Goal: Task Accomplishment & Management: Manage account settings

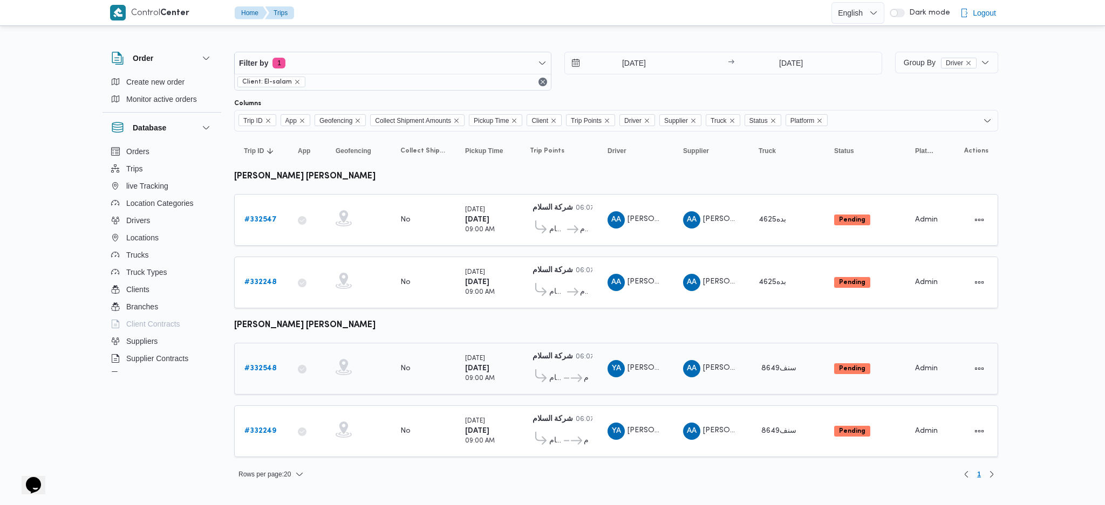
click at [271, 336] on link "# 332548" at bounding box center [260, 368] width 32 height 13
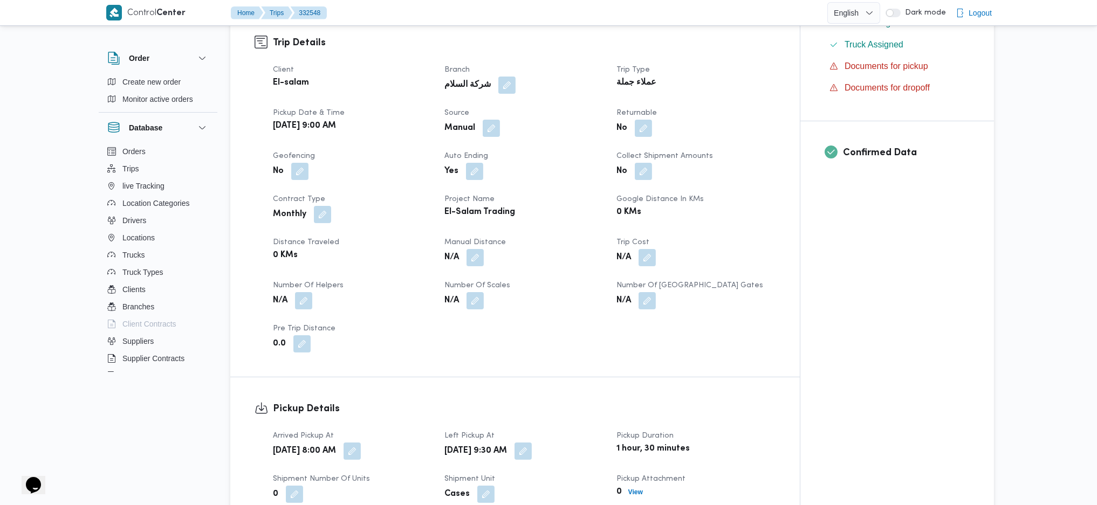
scroll to position [431, 0]
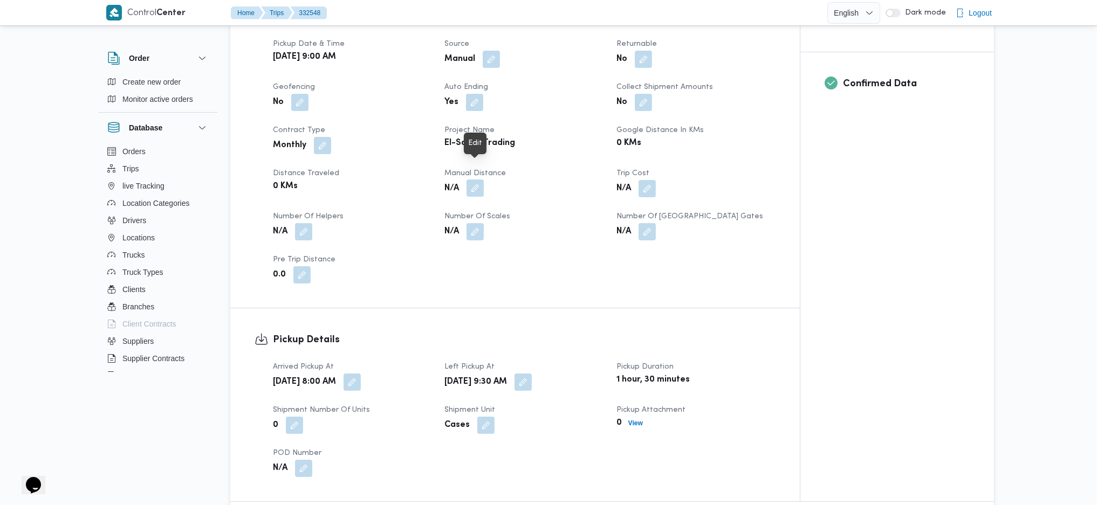
drag, startPoint x: 481, startPoint y: 172, endPoint x: 476, endPoint y: 178, distance: 7.7
click at [481, 180] on button "button" at bounding box center [475, 188] width 17 height 17
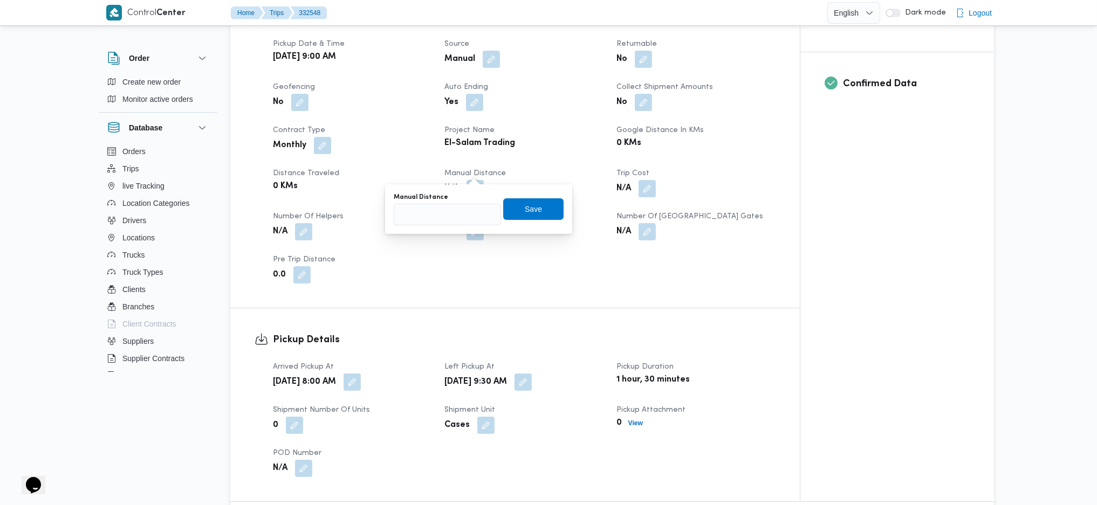
drag, startPoint x: 435, startPoint y: 232, endPoint x: 452, endPoint y: 218, distance: 22.7
click at [436, 232] on div "You are in a dialog. To close this dialog, hit escape. Manual Distance Save" at bounding box center [478, 209] width 187 height 50
click at [454, 216] on input "Manual Distance" at bounding box center [447, 215] width 107 height 22
type input "85"
click at [548, 209] on span "Save" at bounding box center [533, 209] width 60 height 22
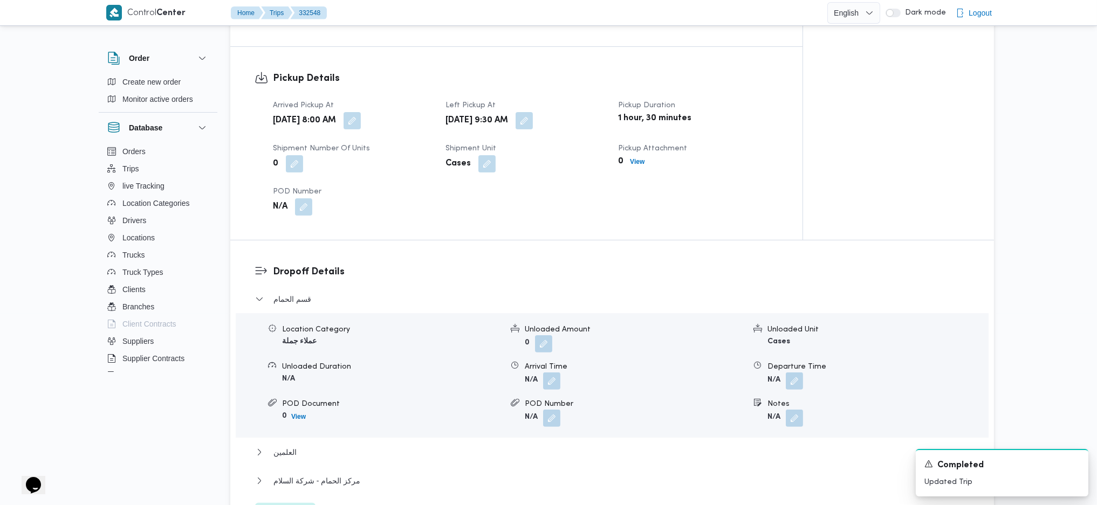
scroll to position [719, 0]
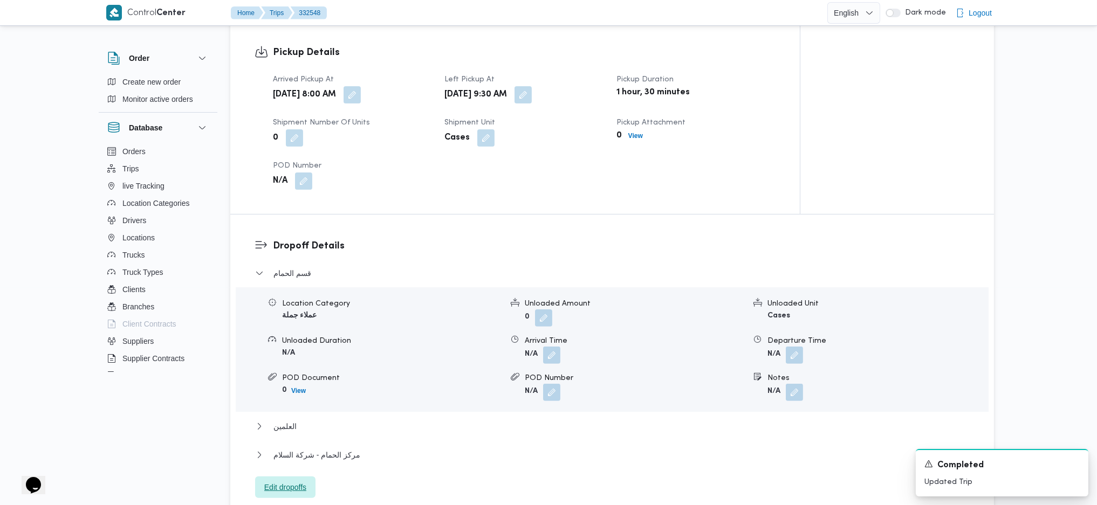
click at [292, 336] on span "Edit dropoffs" at bounding box center [285, 487] width 42 height 13
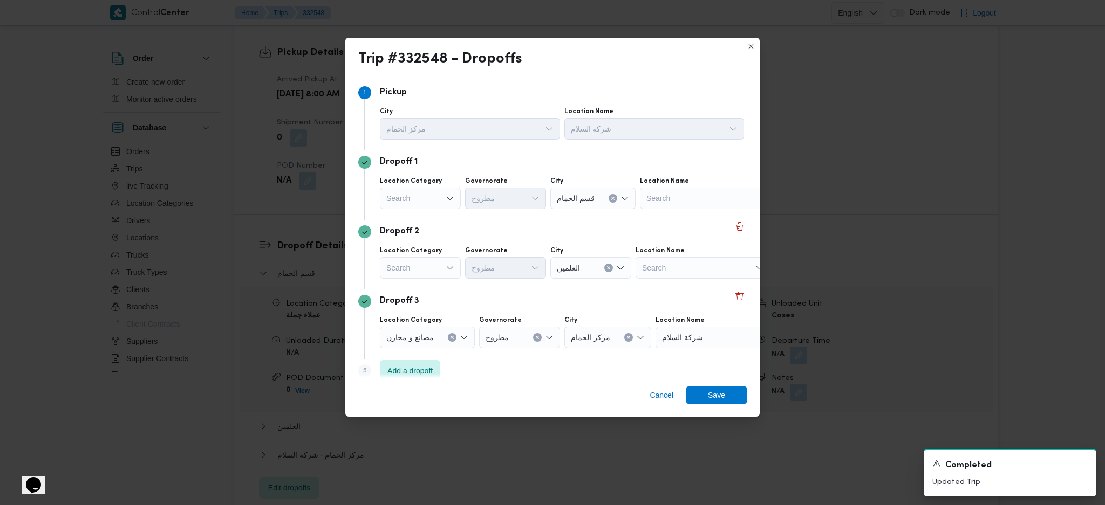
click at [729, 218] on div "Dropoff 1 Location Category Search Governorate مطروح City قسم الحمام Location N…" at bounding box center [552, 185] width 388 height 70
click at [733, 225] on button "Delete" at bounding box center [739, 226] width 13 height 13
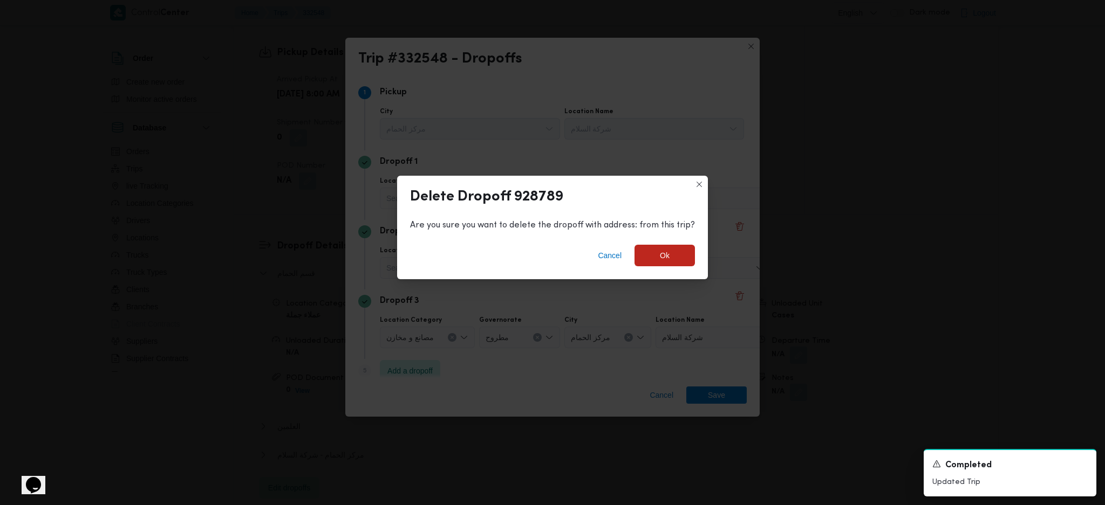
click at [654, 268] on div "Cancel Ok" at bounding box center [552, 257] width 311 height 43
click at [677, 258] on span "Ok" at bounding box center [664, 255] width 60 height 22
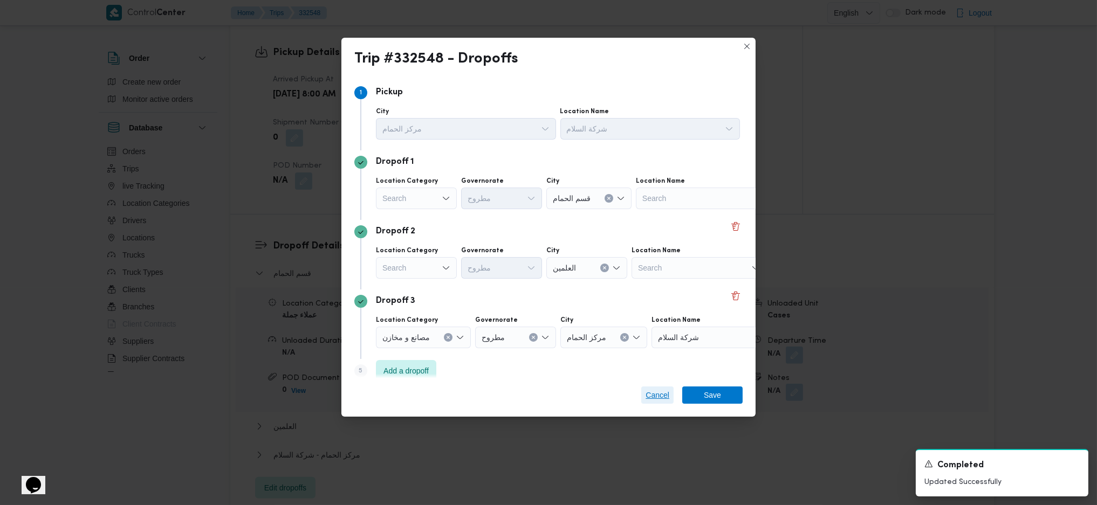
click at [664, 336] on span "Cancel" at bounding box center [657, 395] width 32 height 17
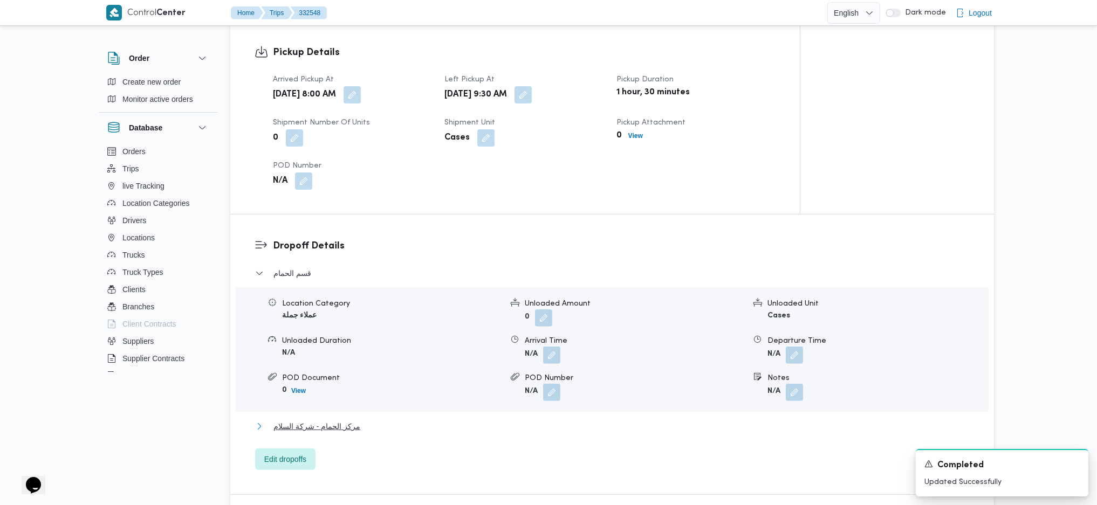
click at [356, 336] on button "مركز الحمام - شركة السلام" at bounding box center [612, 426] width 715 height 13
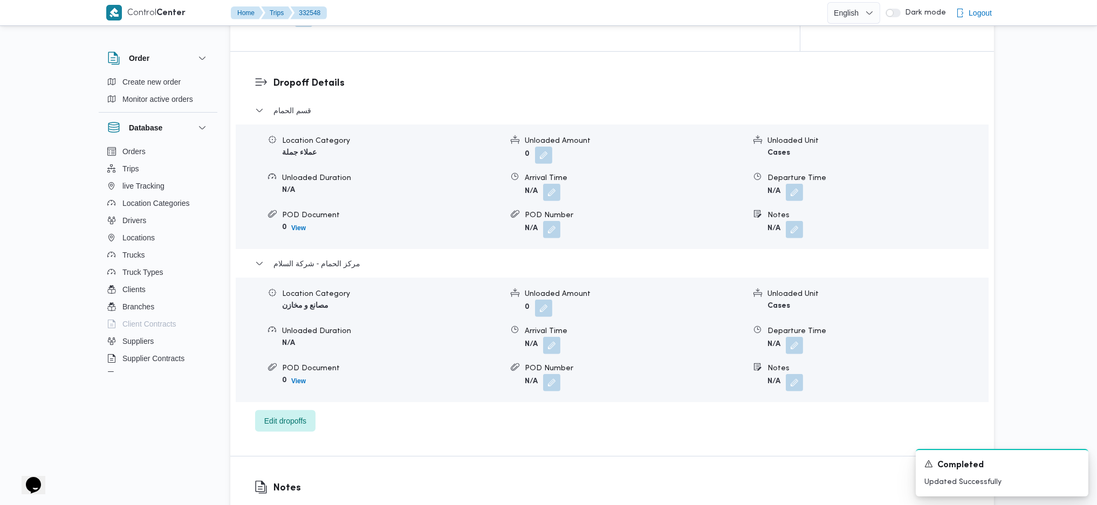
scroll to position [863, 0]
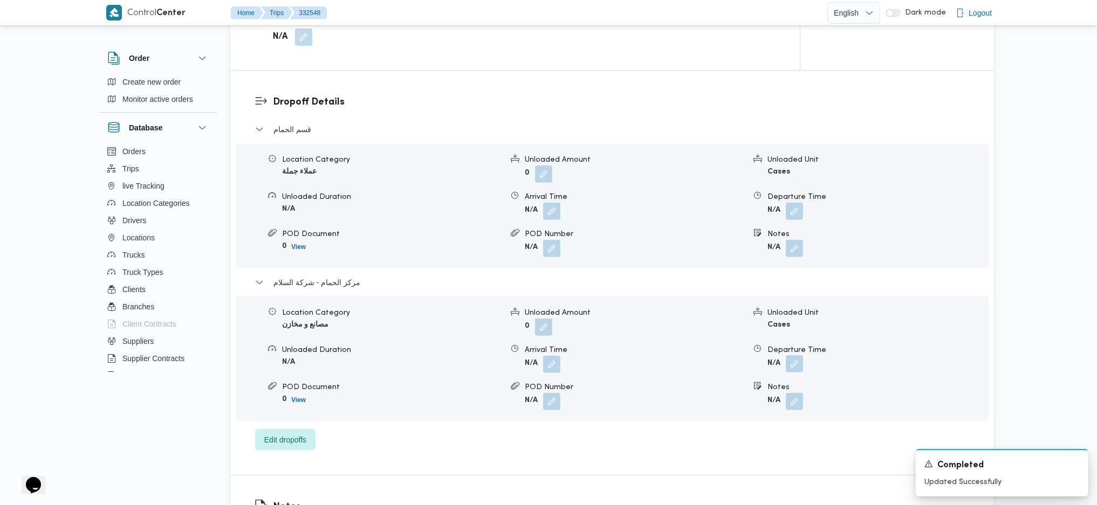
drag, startPoint x: 797, startPoint y: 345, endPoint x: 788, endPoint y: 355, distance: 13.8
click at [795, 336] on button "button" at bounding box center [794, 363] width 17 height 17
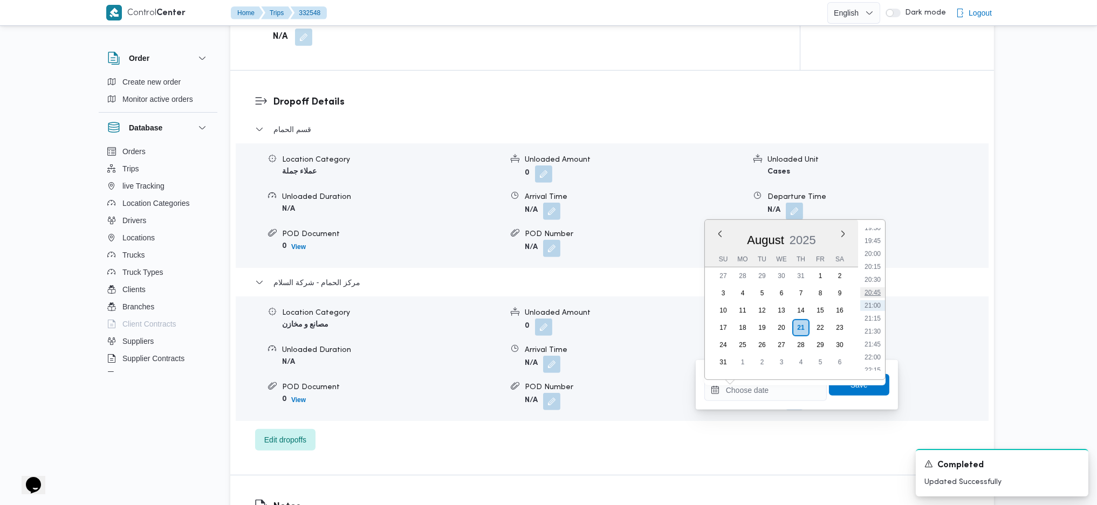
scroll to position [944, 0]
drag, startPoint x: 872, startPoint y: 259, endPoint x: 872, endPoint y: 267, distance: 8.1
click at [872, 259] on li "18:45" at bounding box center [872, 261] width 25 height 11
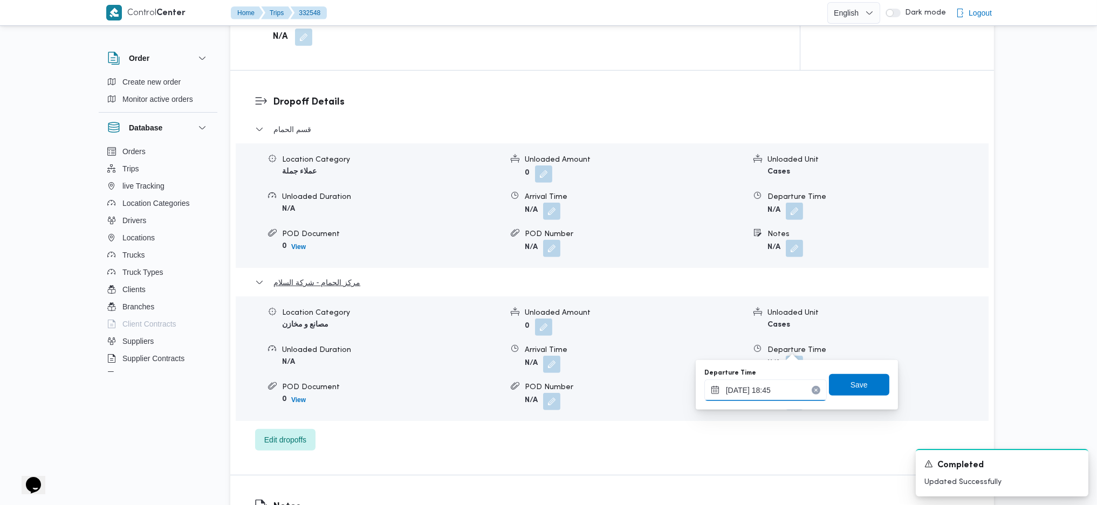
type input "21/08/2025 18:45"
click at [868, 336] on span "Save" at bounding box center [859, 385] width 60 height 22
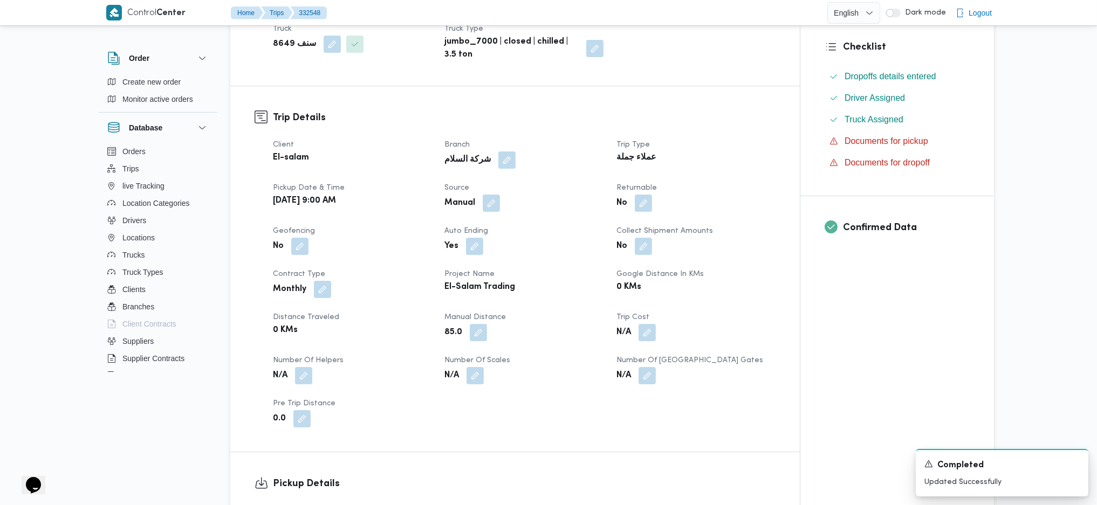
scroll to position [0, 0]
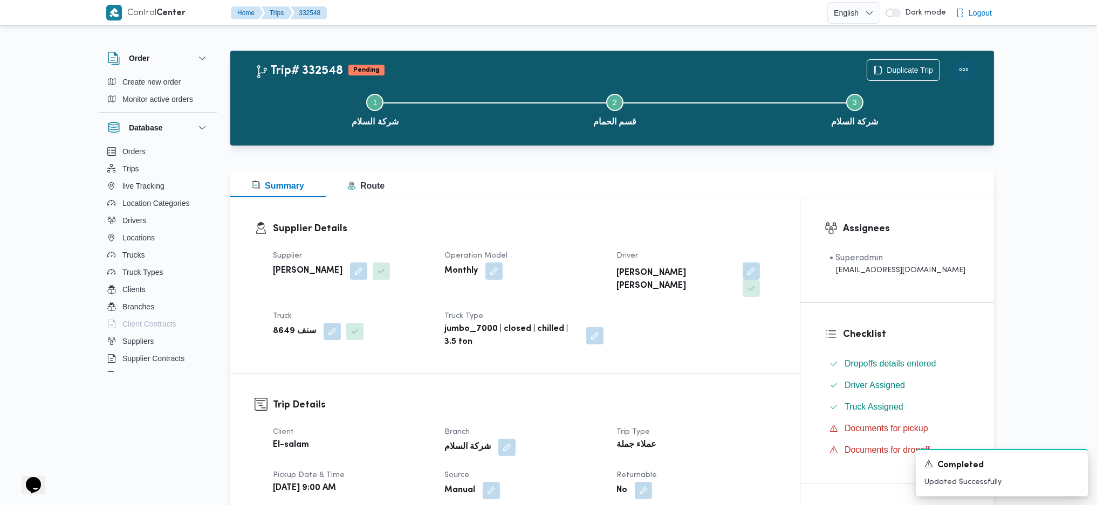
drag, startPoint x: 964, startPoint y: 74, endPoint x: 954, endPoint y: 73, distance: 10.8
click at [902, 73] on button "Actions" at bounding box center [964, 70] width 22 height 22
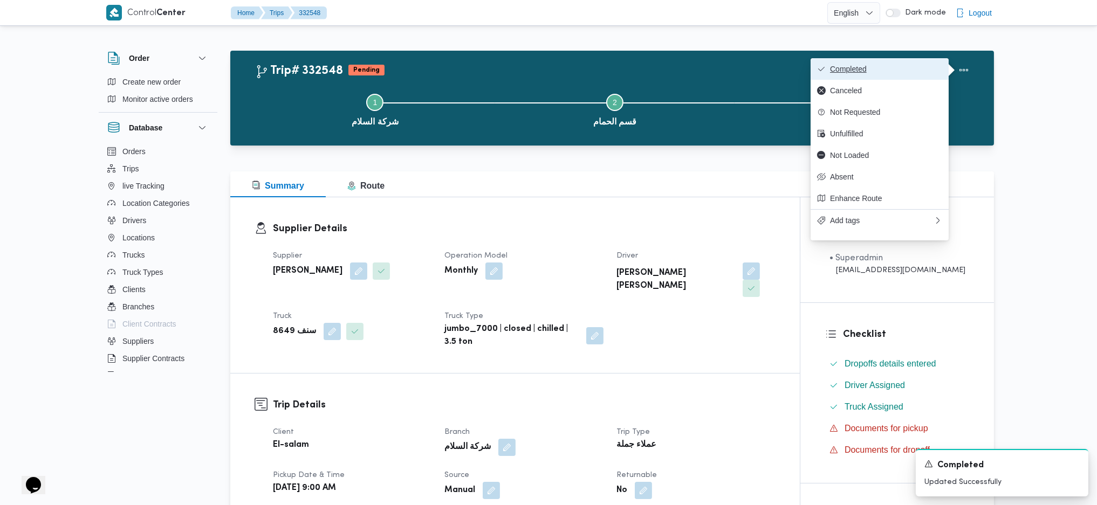
click at [902, 73] on span "Completed" at bounding box center [886, 69] width 112 height 9
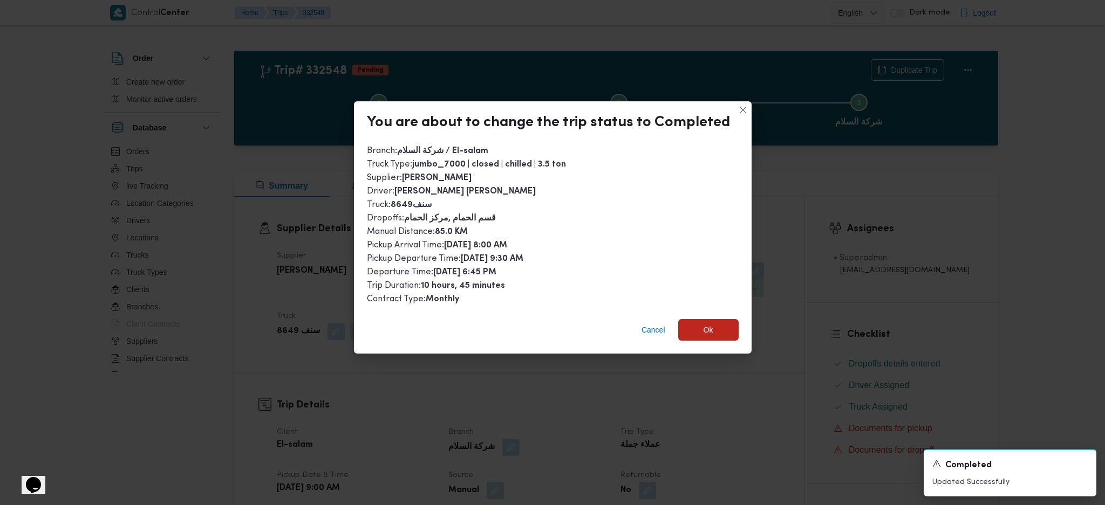
click at [697, 311] on div "Cancel Ok" at bounding box center [552, 332] width 397 height 43
drag, startPoint x: 699, startPoint y: 327, endPoint x: 712, endPoint y: 390, distance: 64.8
click at [700, 327] on span "Ok" at bounding box center [708, 330] width 60 height 22
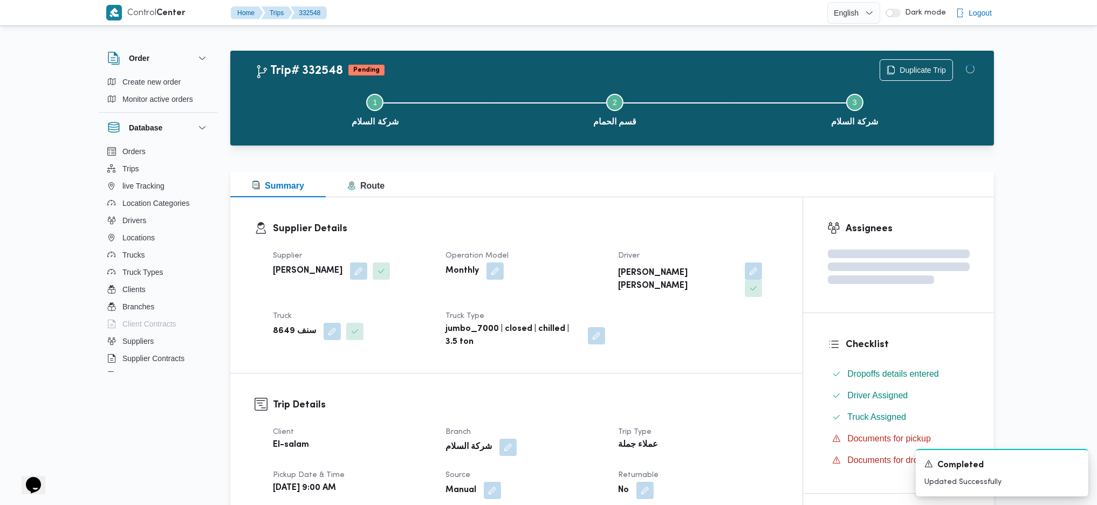
click at [712, 336] on h3 "Trip Details" at bounding box center [525, 405] width 505 height 15
click at [594, 177] on div "Summary Route" at bounding box center [612, 185] width 764 height 26
click at [596, 177] on div "Summary Route" at bounding box center [612, 185] width 764 height 26
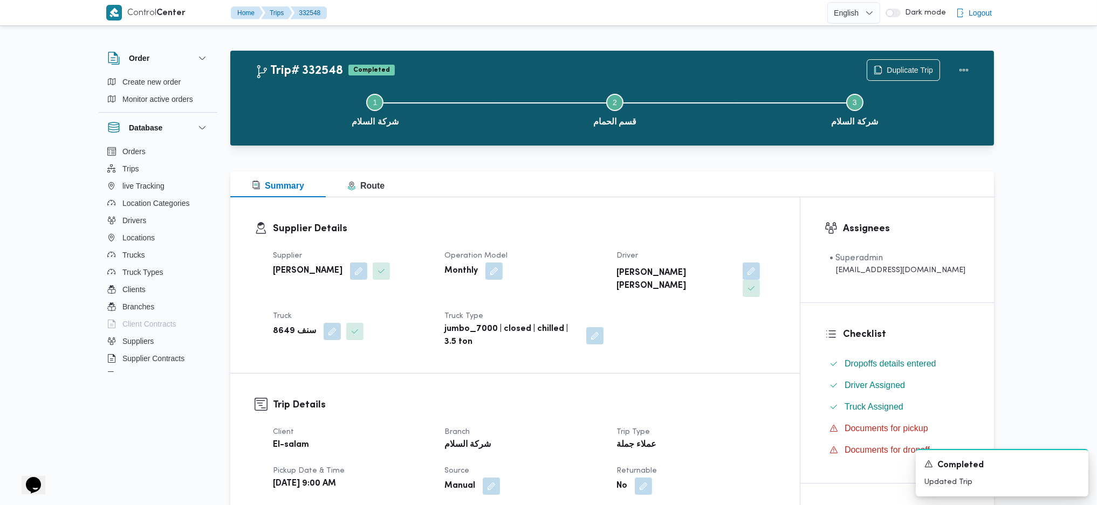
click at [596, 177] on div "Summary Route" at bounding box center [612, 185] width 764 height 26
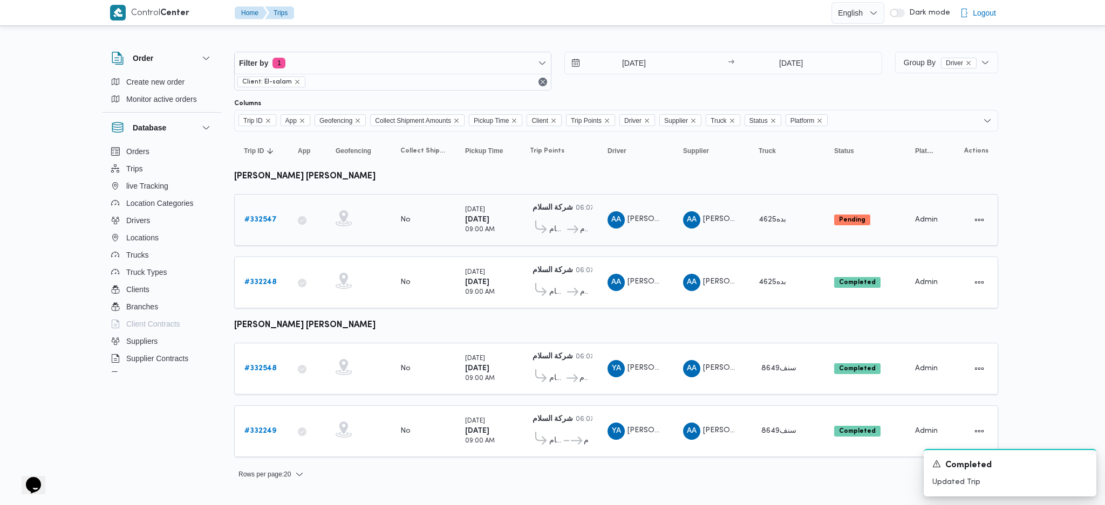
click at [266, 216] on b "# 332547" at bounding box center [260, 219] width 32 height 7
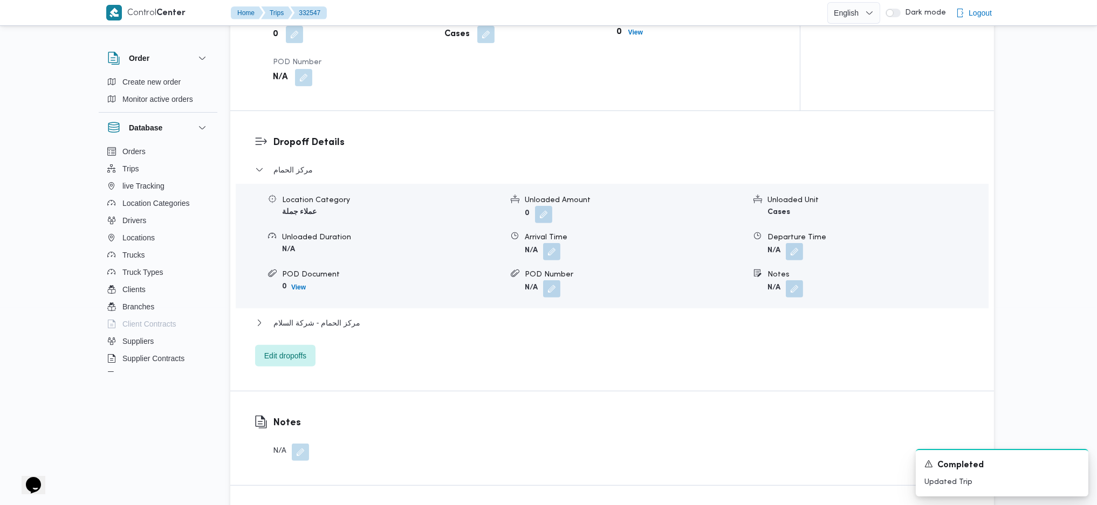
scroll to position [863, 0]
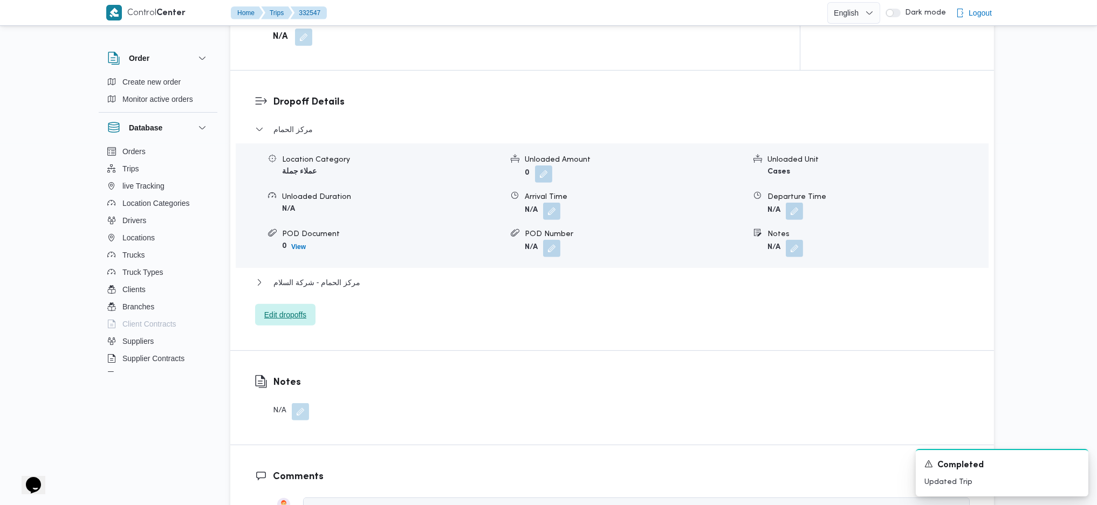
click at [304, 308] on span "Edit dropoffs" at bounding box center [285, 314] width 42 height 13
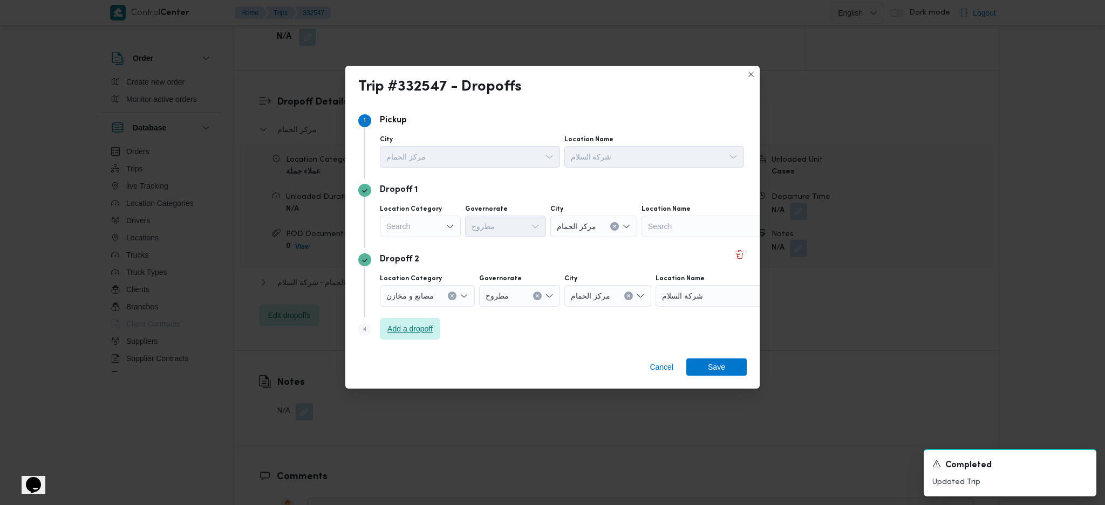
click at [410, 333] on span "Add a dropoff" at bounding box center [409, 329] width 45 height 13
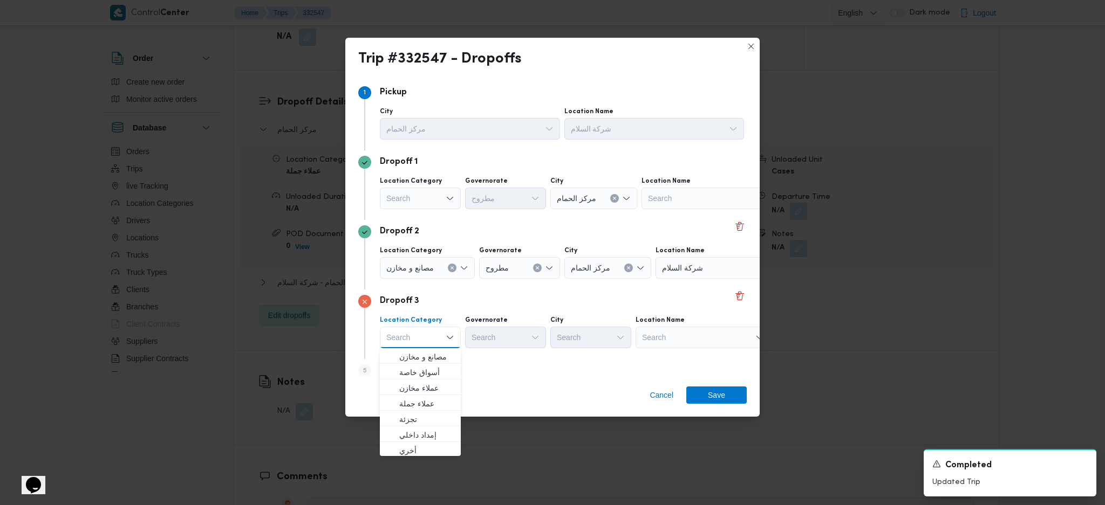
click at [712, 209] on div "Search" at bounding box center [708, 199] width 135 height 22
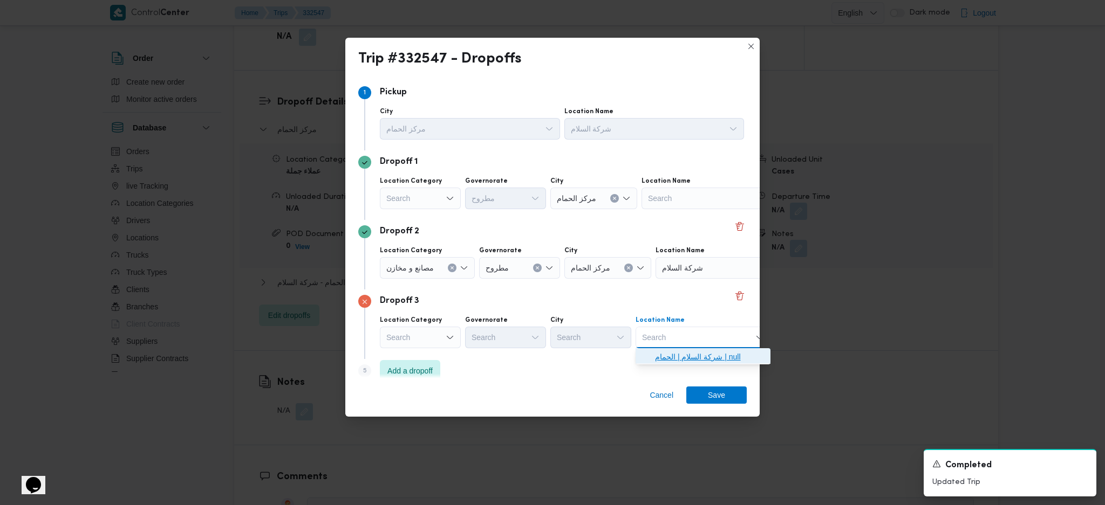
click at [717, 336] on span "شركة السلام | الحمام | null" at bounding box center [709, 357] width 109 height 13
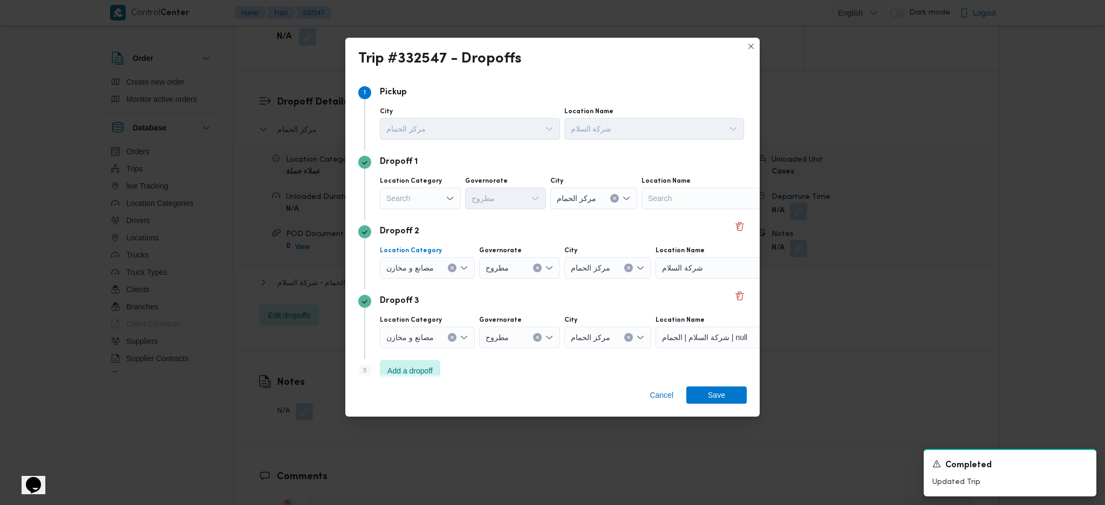
drag, startPoint x: 453, startPoint y: 267, endPoint x: 457, endPoint y: 271, distance: 6.1
click at [456, 209] on div "مصانع و مخازن" at bounding box center [420, 199] width 81 height 22
click at [452, 270] on icon "Clear input" at bounding box center [452, 268] width 4 height 4
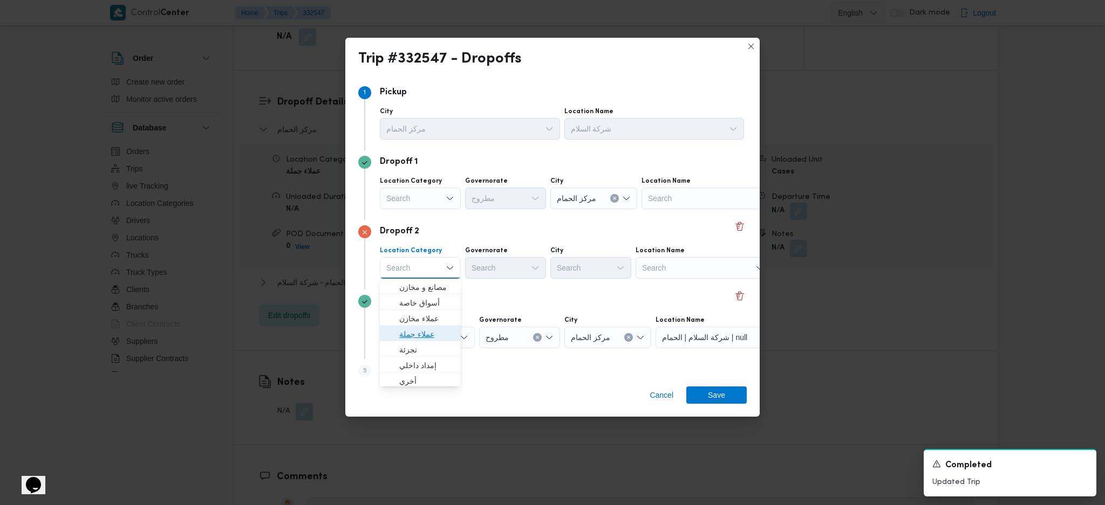
click at [429, 335] on span "عملاء جملة" at bounding box center [426, 334] width 55 height 13
click at [522, 265] on div "Search" at bounding box center [507, 268] width 81 height 22
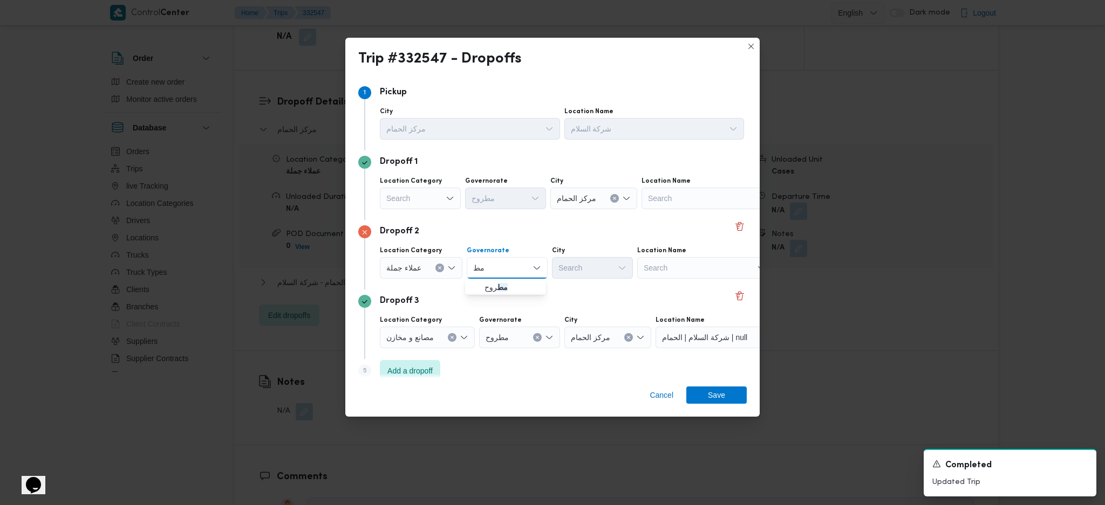
type input "مط"
click at [492, 289] on span "مط روح" at bounding box center [511, 287] width 55 height 13
click at [579, 209] on div "Search" at bounding box center [593, 199] width 87 height 22
type input "عل"
drag, startPoint x: 599, startPoint y: 301, endPoint x: 659, endPoint y: 326, distance: 64.3
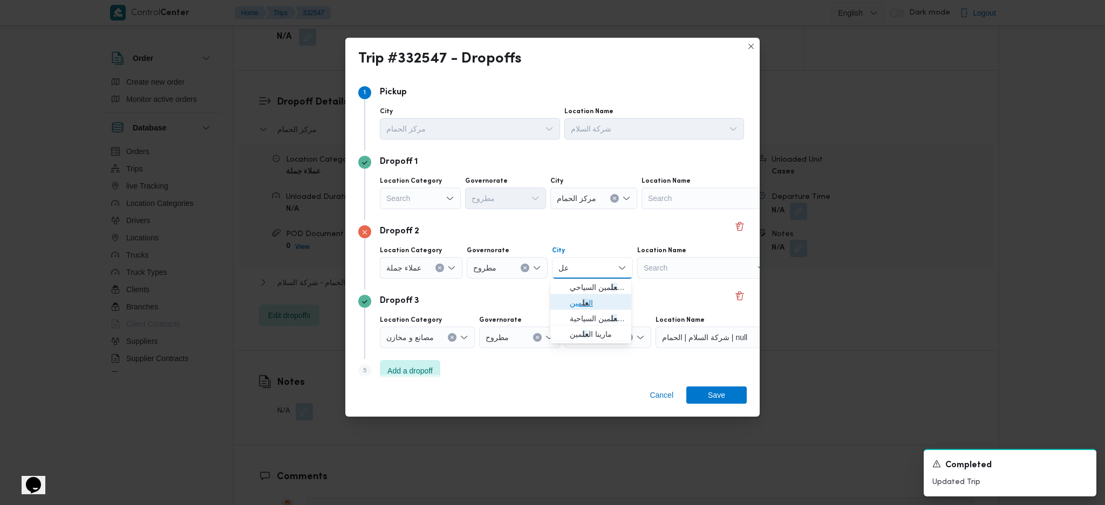
click at [599, 301] on span "ال عل مين" at bounding box center [597, 303] width 55 height 13
click at [711, 336] on div "Cancel Save" at bounding box center [552, 397] width 414 height 39
click at [719, 336] on span "Save" at bounding box center [716, 394] width 17 height 17
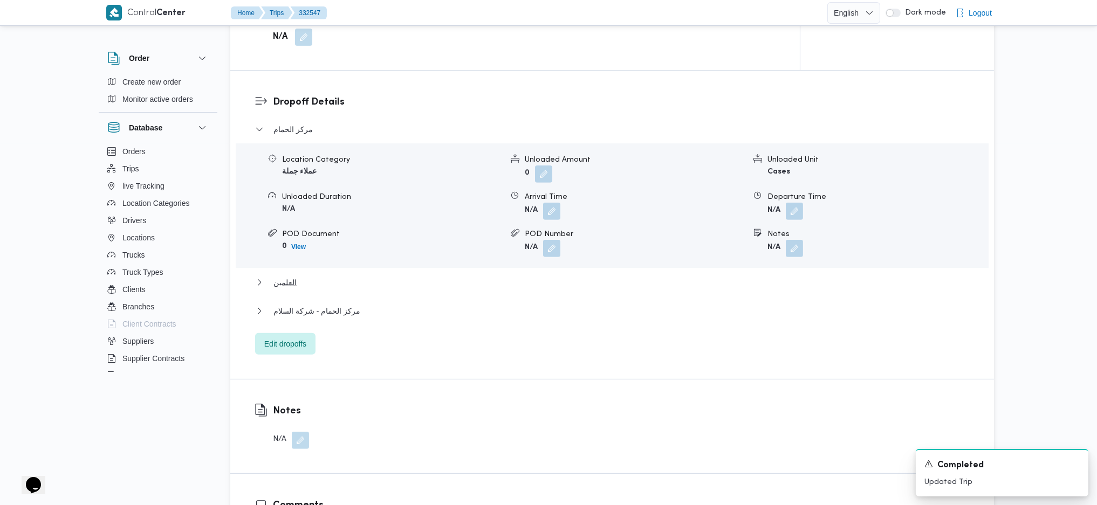
drag, startPoint x: 476, startPoint y: 282, endPoint x: 476, endPoint y: 268, distance: 14.0
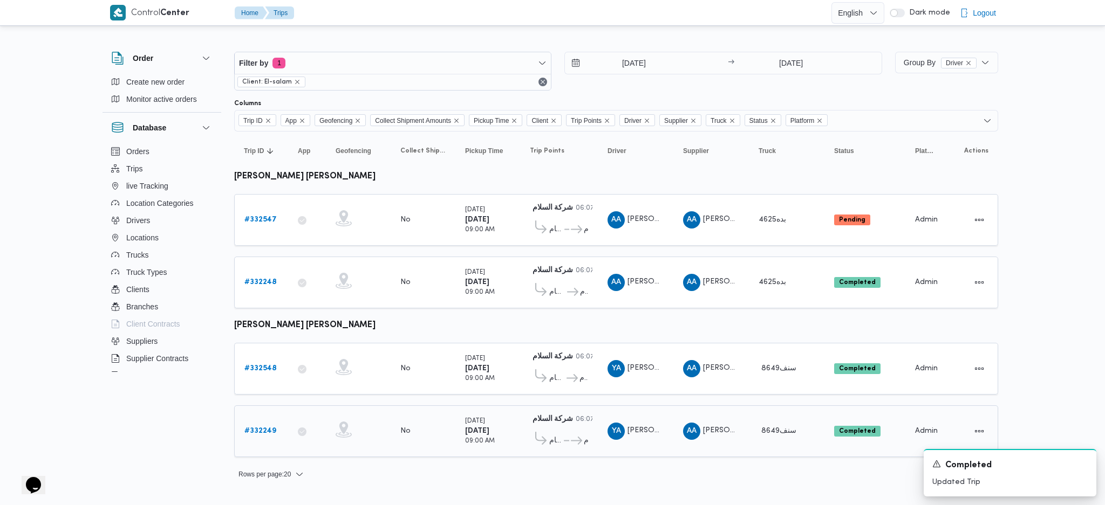
click at [271, 336] on link "# 332249" at bounding box center [260, 431] width 32 height 13
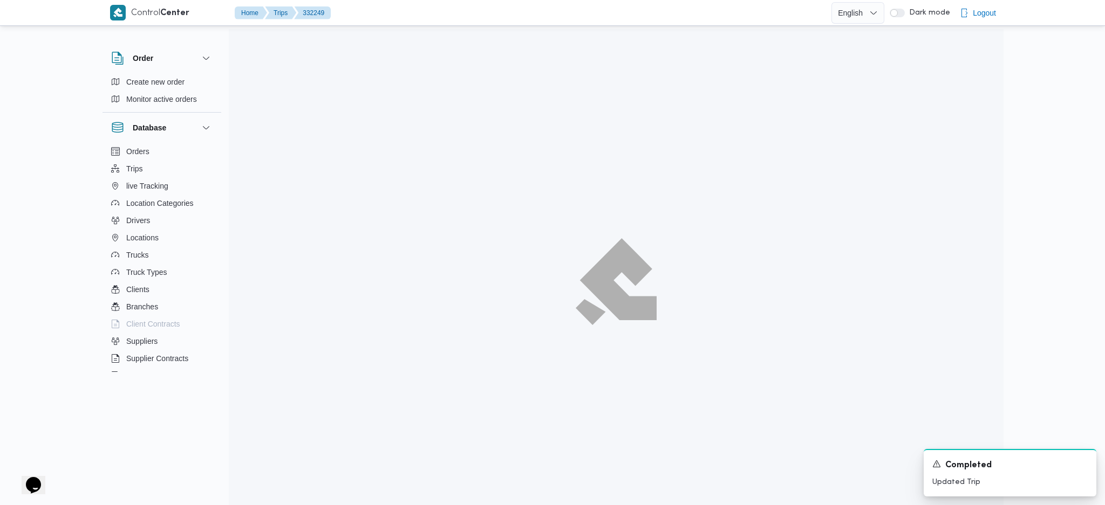
click at [270, 336] on div at bounding box center [616, 281] width 774 height 505
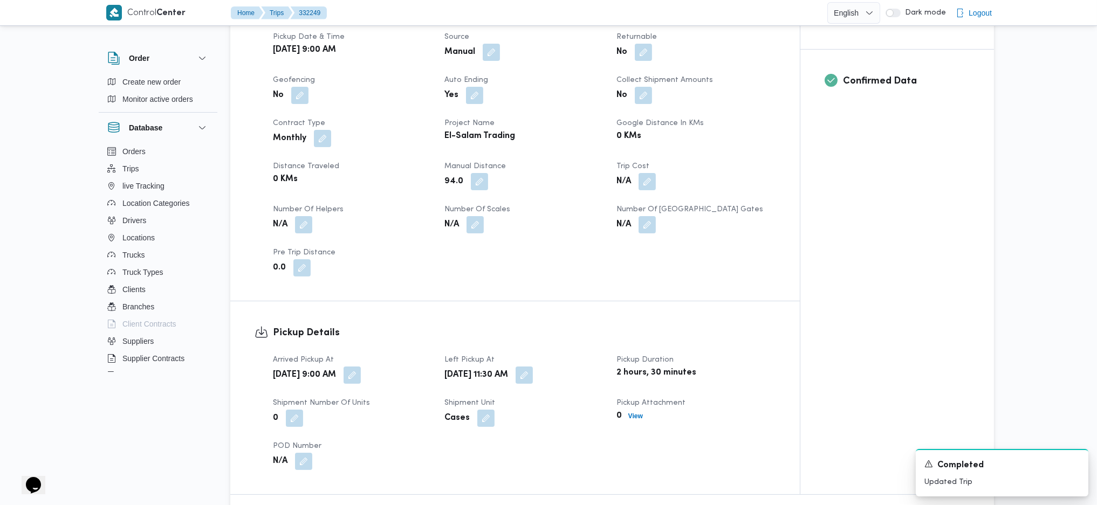
scroll to position [431, 0]
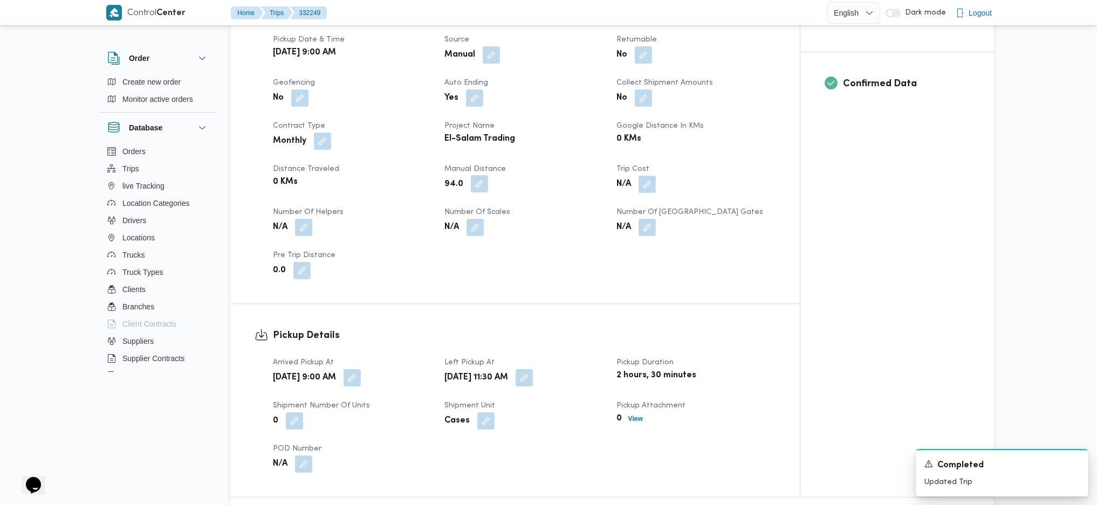
click at [484, 175] on button "button" at bounding box center [479, 183] width 17 height 17
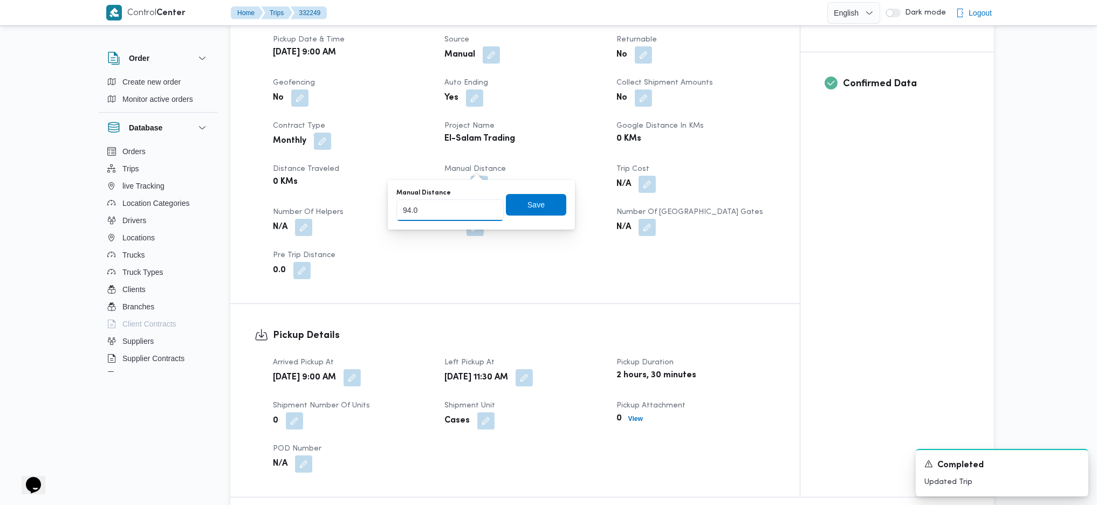
click at [465, 209] on input "94.0" at bounding box center [449, 211] width 107 height 22
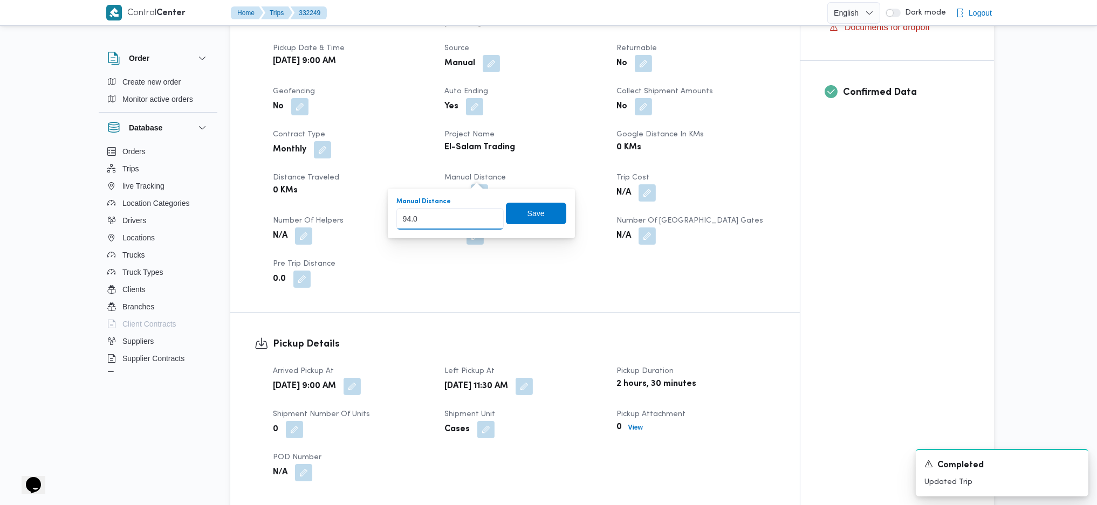
scroll to position [575, 0]
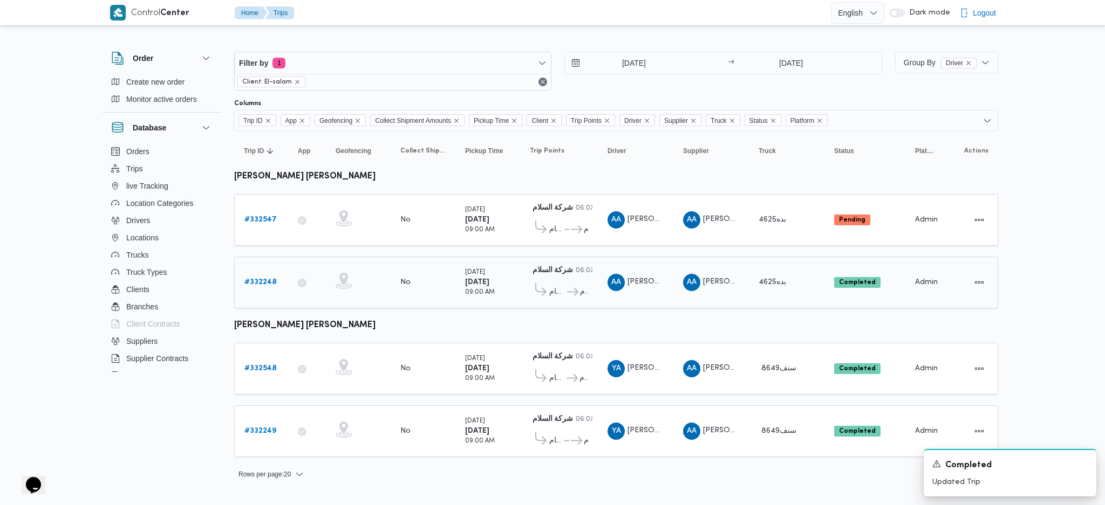
click at [249, 272] on div "# 332248" at bounding box center [261, 283] width 43 height 22
click at [262, 287] on div "# 332248" at bounding box center [261, 283] width 43 height 22
click at [262, 282] on b "# 332248" at bounding box center [260, 282] width 32 height 7
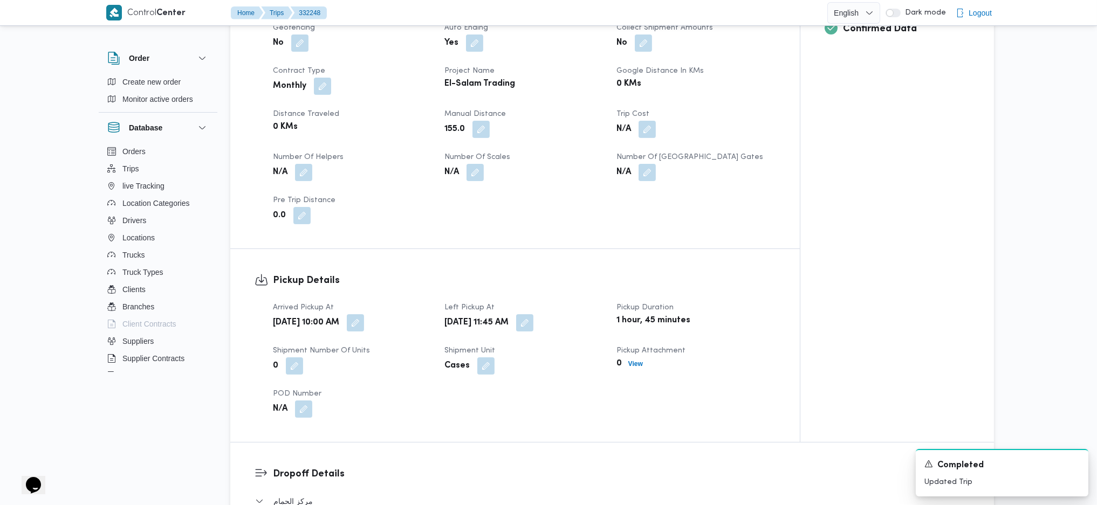
scroll to position [503, 0]
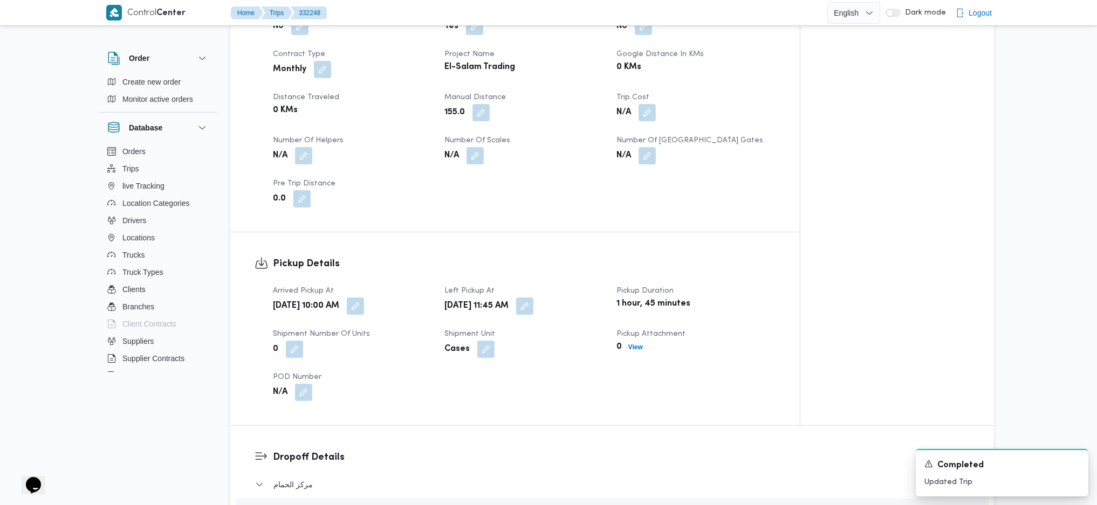
drag, startPoint x: 475, startPoint y: 104, endPoint x: 482, endPoint y: 104, distance: 7.0
click at [483, 103] on div "155.0" at bounding box center [523, 112] width 161 height 19
click at [481, 104] on div "155.0" at bounding box center [523, 112] width 161 height 19
click at [487, 104] on button "button" at bounding box center [480, 112] width 17 height 17
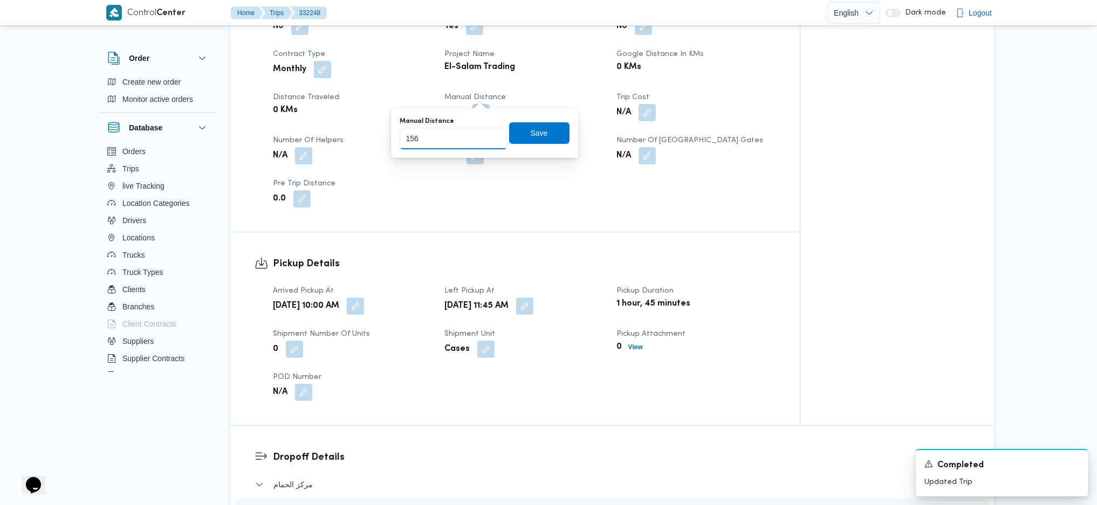
click at [485, 135] on input "156" at bounding box center [453, 139] width 107 height 22
type input "157"
click at [485, 135] on input "157" at bounding box center [453, 139] width 107 height 22
click at [531, 134] on span "Save" at bounding box center [539, 133] width 17 height 13
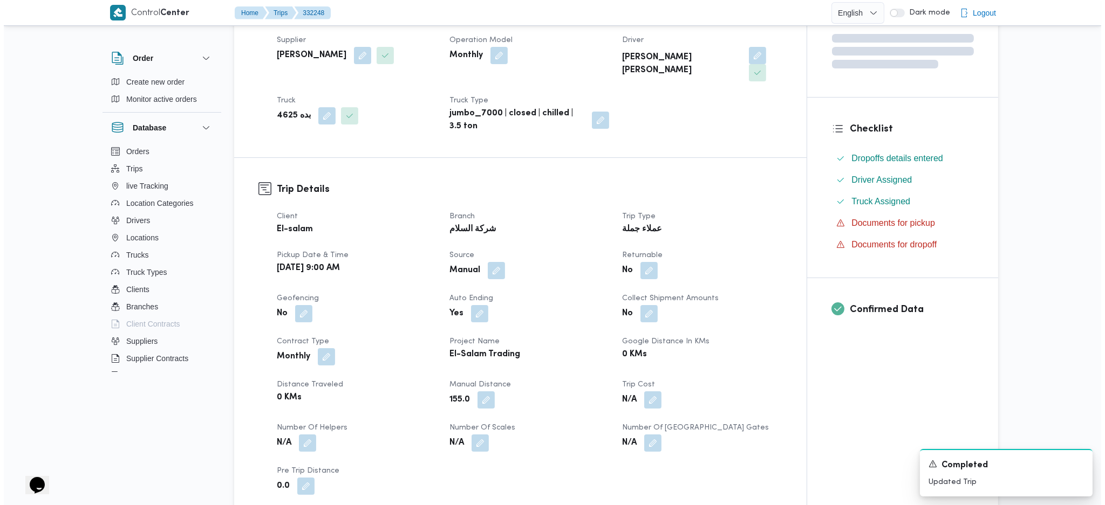
scroll to position [0, 0]
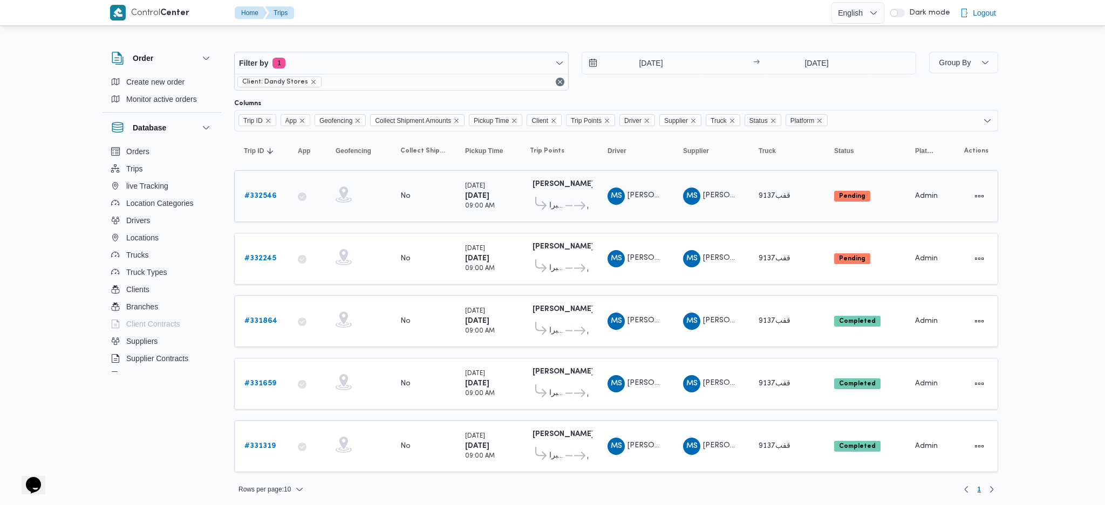
click at [264, 194] on b "# 332546" at bounding box center [260, 196] width 32 height 7
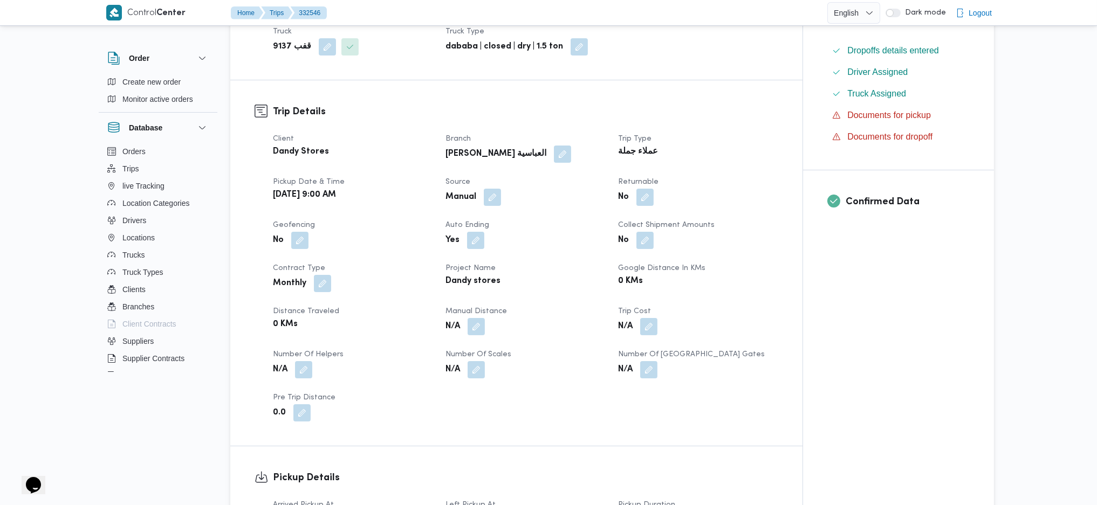
scroll to position [359, 0]
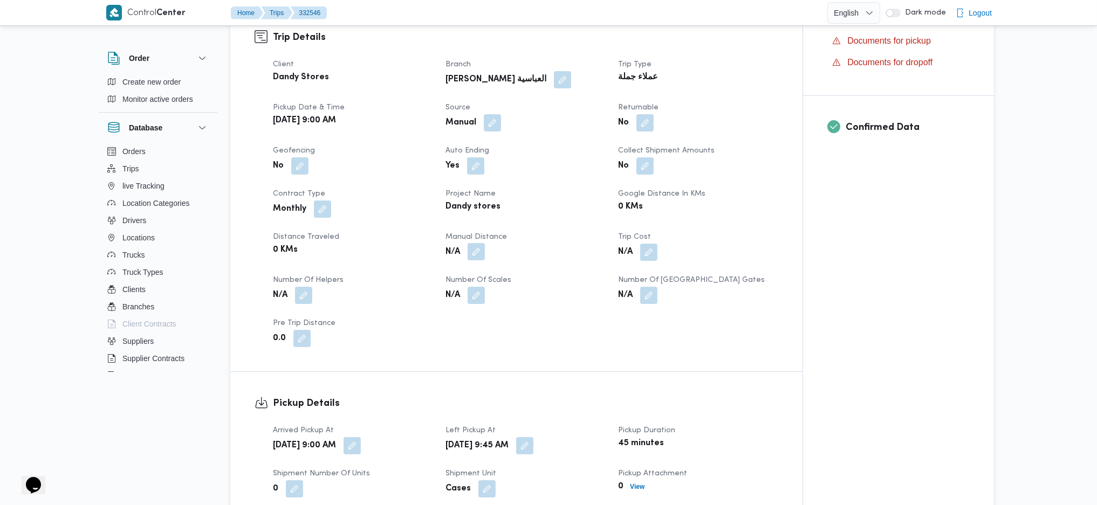
click at [469, 243] on button "button" at bounding box center [476, 251] width 17 height 17
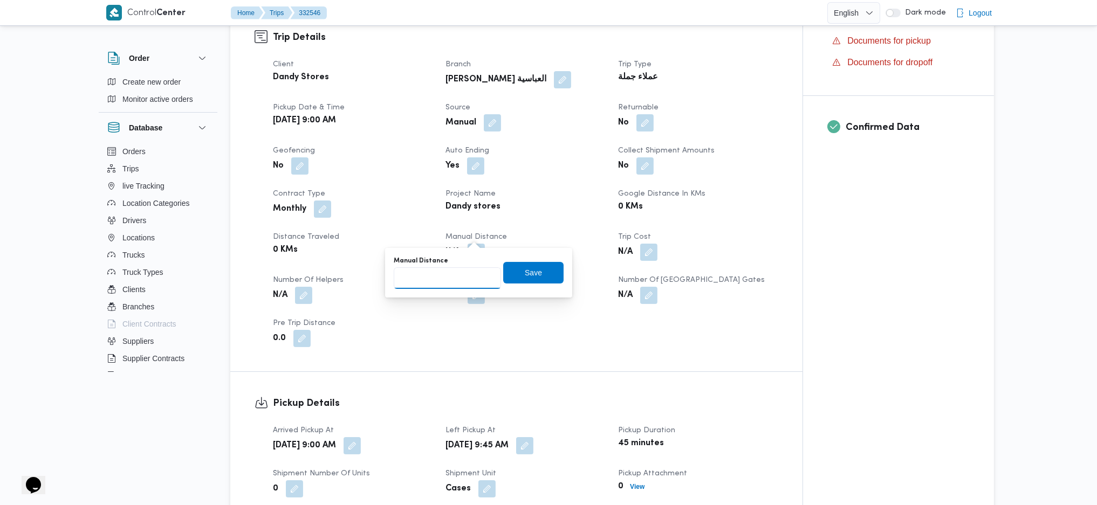
click at [456, 277] on input "Manual Distance" at bounding box center [447, 279] width 107 height 22
type input "170"
click at [532, 278] on span "Save" at bounding box center [533, 272] width 17 height 13
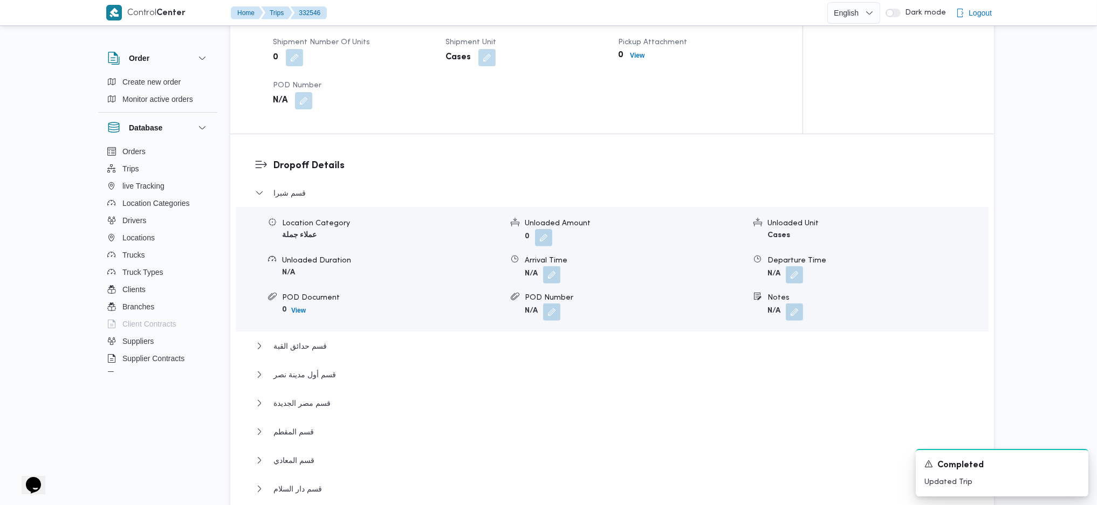
scroll to position [1079, 0]
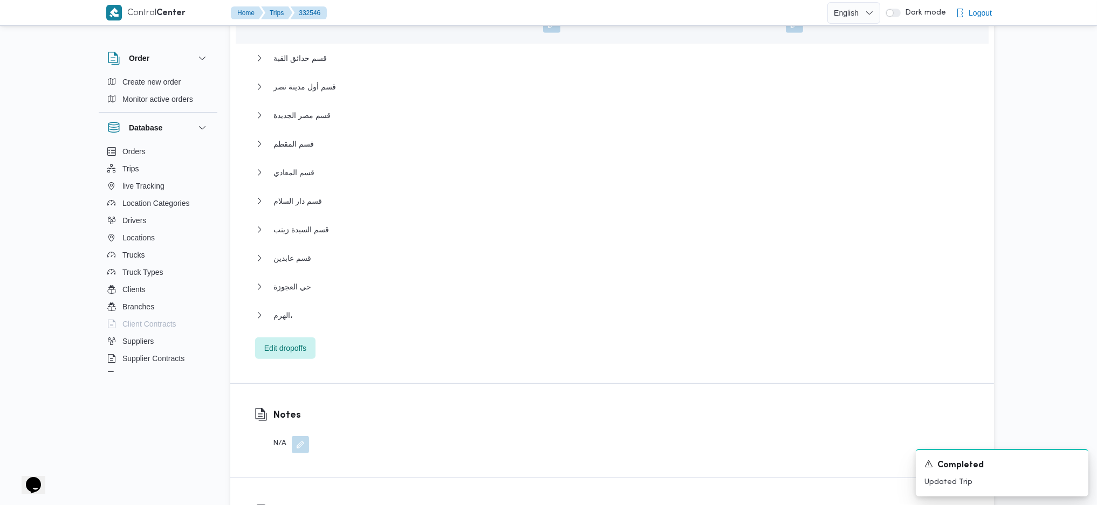
click at [280, 310] on div "الهرم،" at bounding box center [612, 319] width 715 height 20
click at [283, 309] on span "الهرم،" at bounding box center [282, 315] width 19 height 13
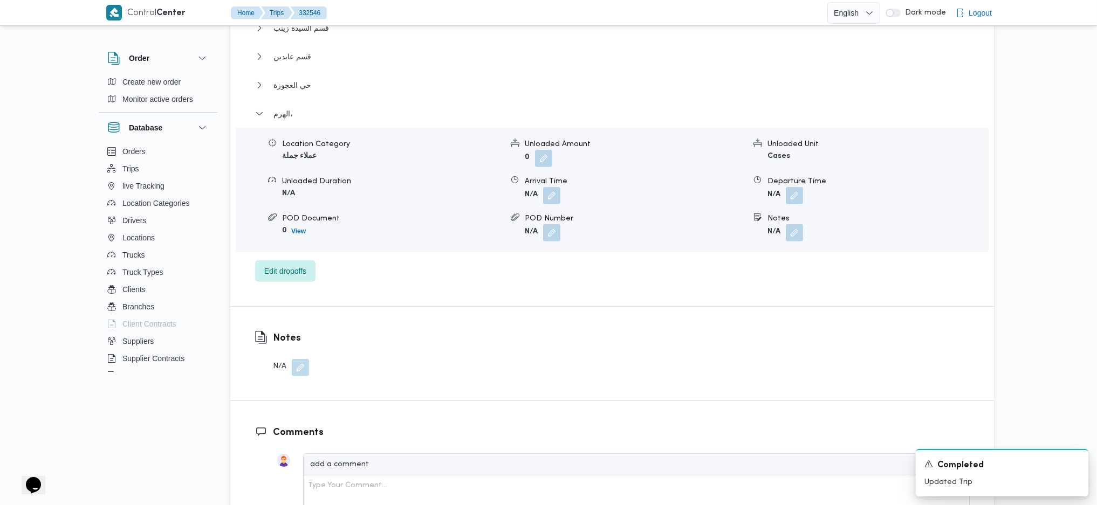
scroll to position [1294, 0]
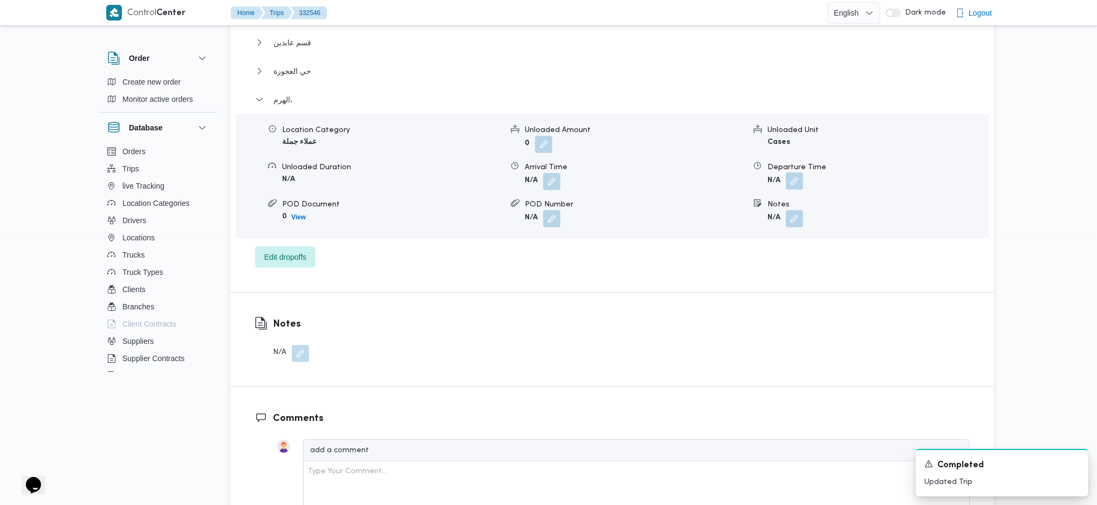
click at [795, 173] on button "button" at bounding box center [794, 181] width 17 height 17
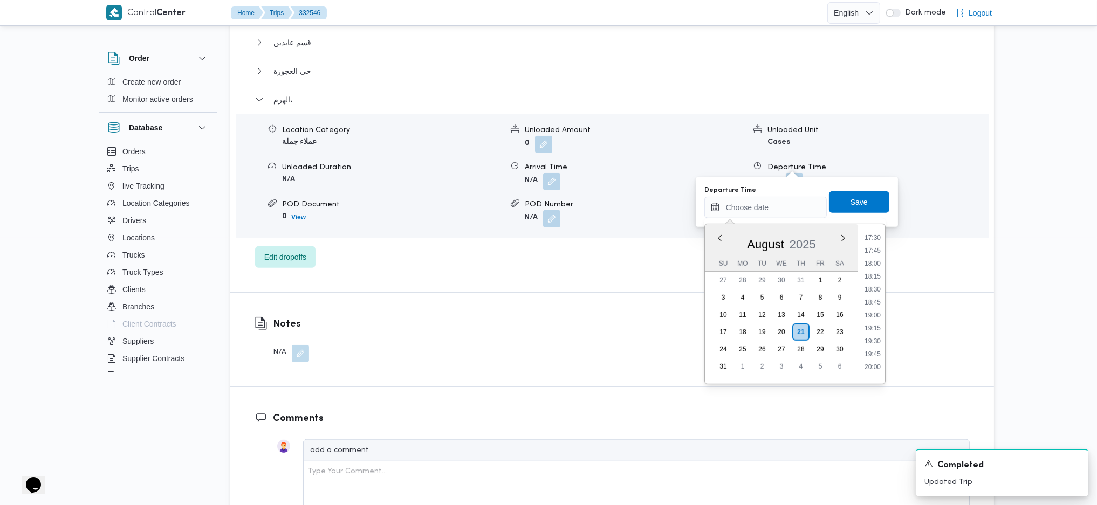
scroll to position [884, 0]
drag, startPoint x: 866, startPoint y: 234, endPoint x: 863, endPoint y: 220, distance: 14.3
click at [866, 234] on li "17:00" at bounding box center [872, 234] width 25 height 11
type input "21/08/2025 17:00"
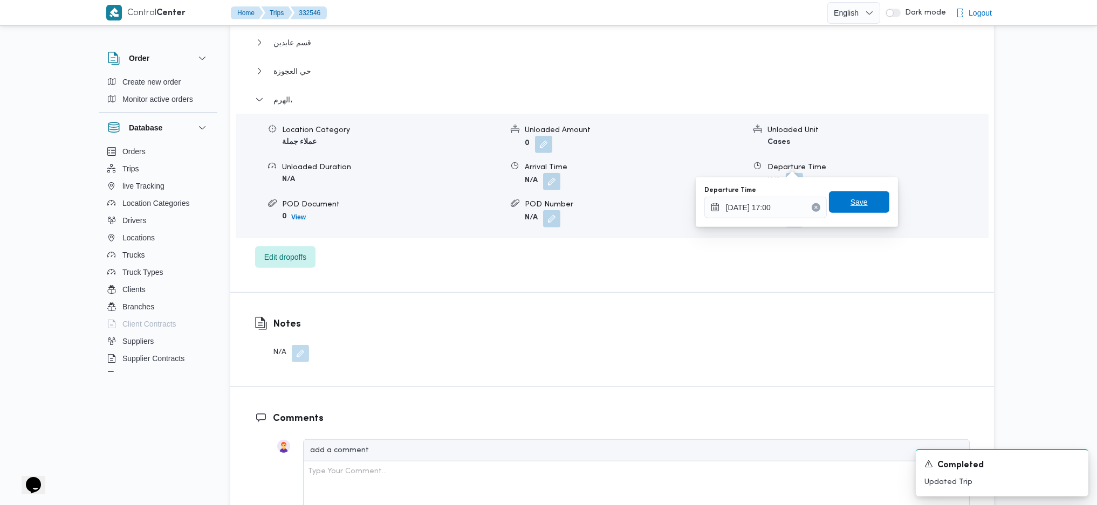
drag, startPoint x: 859, startPoint y: 212, endPoint x: 849, endPoint y: 196, distance: 18.9
click at [852, 203] on span "Save" at bounding box center [859, 202] width 60 height 22
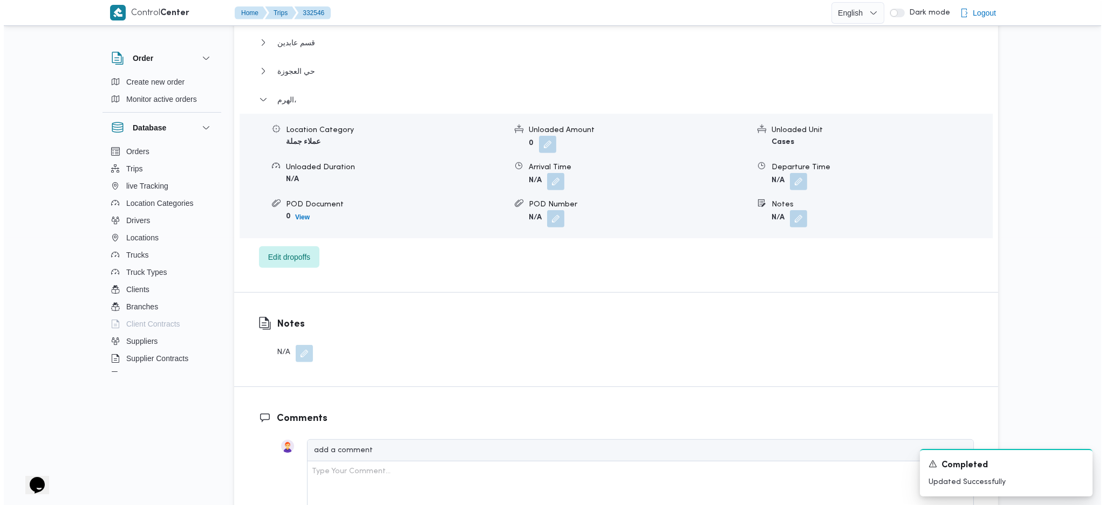
scroll to position [0, 0]
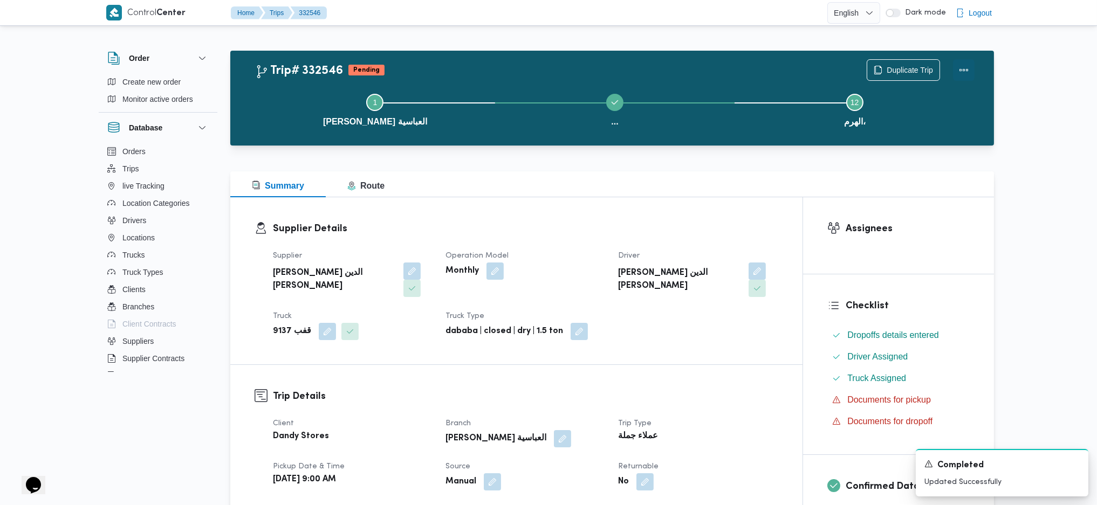
drag, startPoint x: 963, startPoint y: 74, endPoint x: 945, endPoint y: 66, distance: 20.3
click at [902, 75] on button "Actions" at bounding box center [964, 70] width 22 height 22
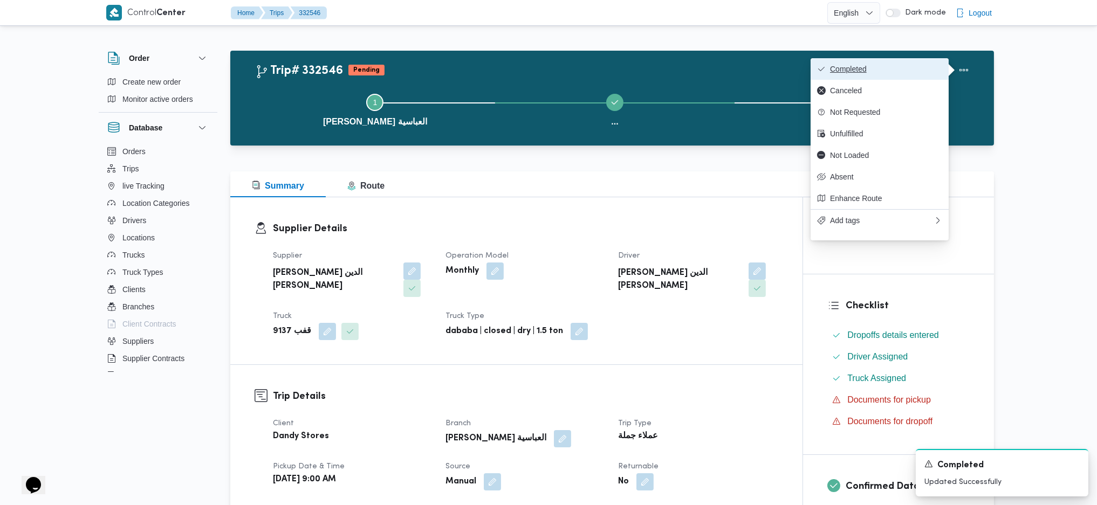
click at [902, 70] on span "Completed" at bounding box center [886, 69] width 112 height 9
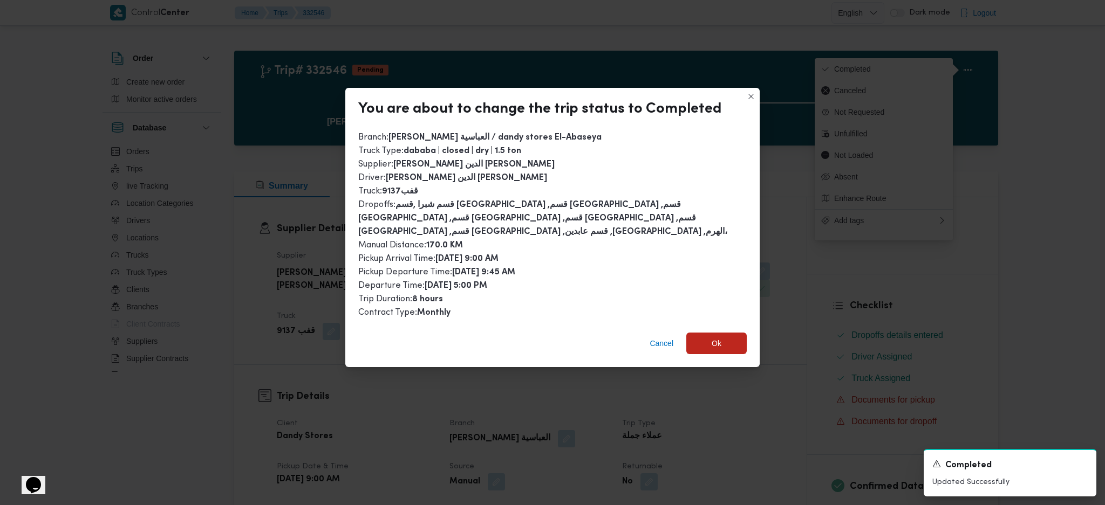
click at [729, 336] on div "Cancel Ok" at bounding box center [552, 345] width 414 height 43
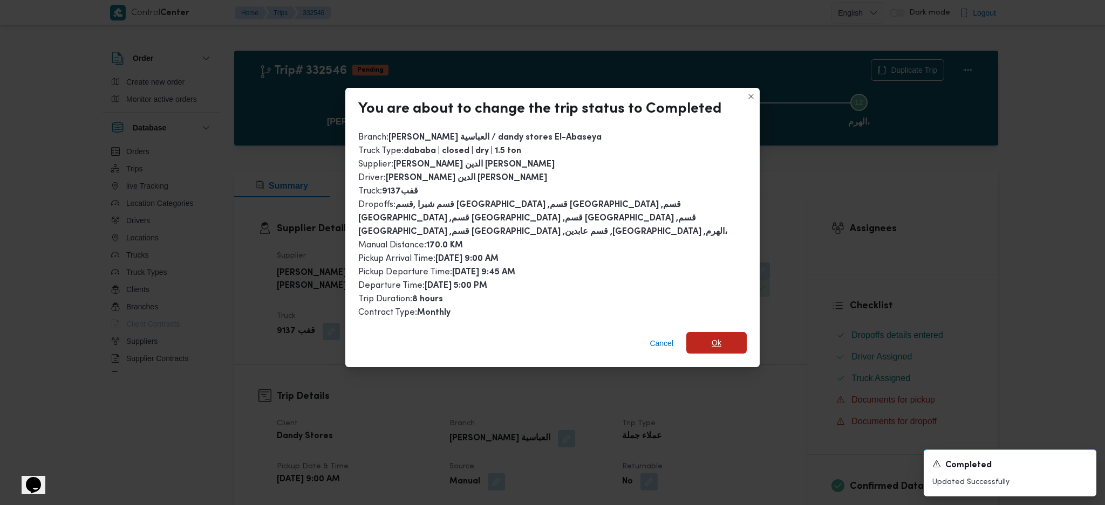
click at [730, 332] on span "Ok" at bounding box center [716, 343] width 60 height 22
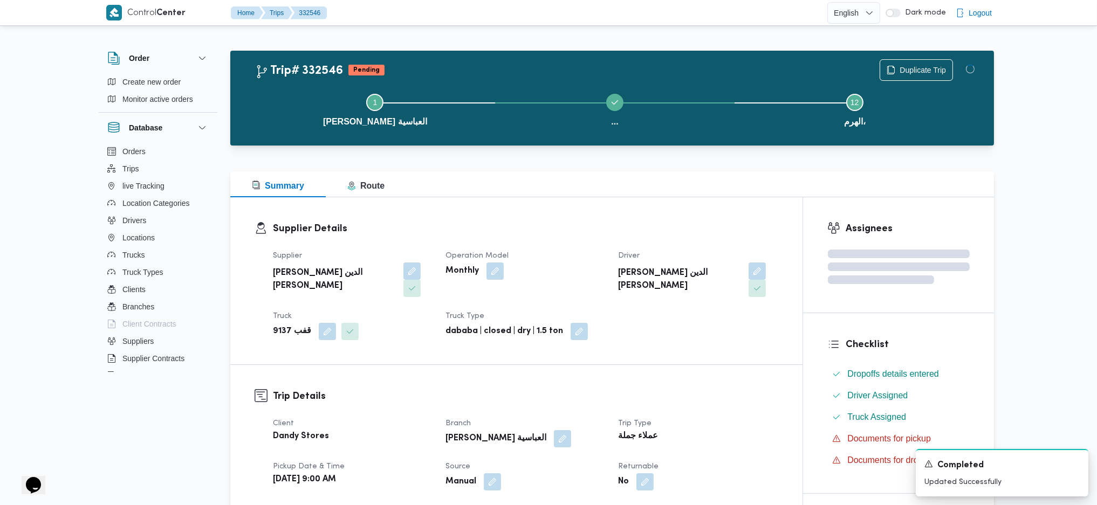
click at [685, 230] on h3 "Supplier Details" at bounding box center [525, 229] width 505 height 15
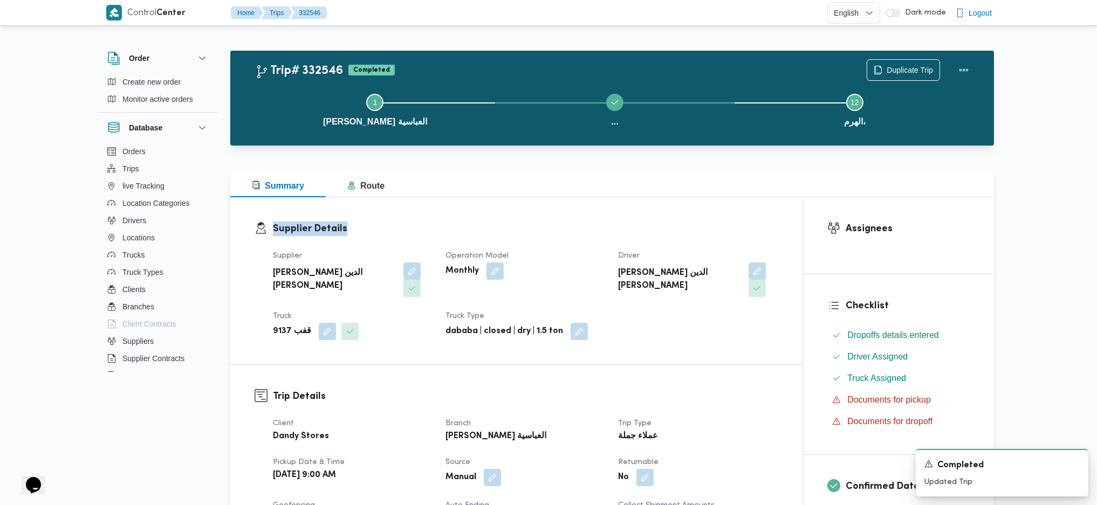
click at [685, 230] on h3 "Supplier Details" at bounding box center [525, 229] width 505 height 15
